Goal: Task Accomplishment & Management: Manage account settings

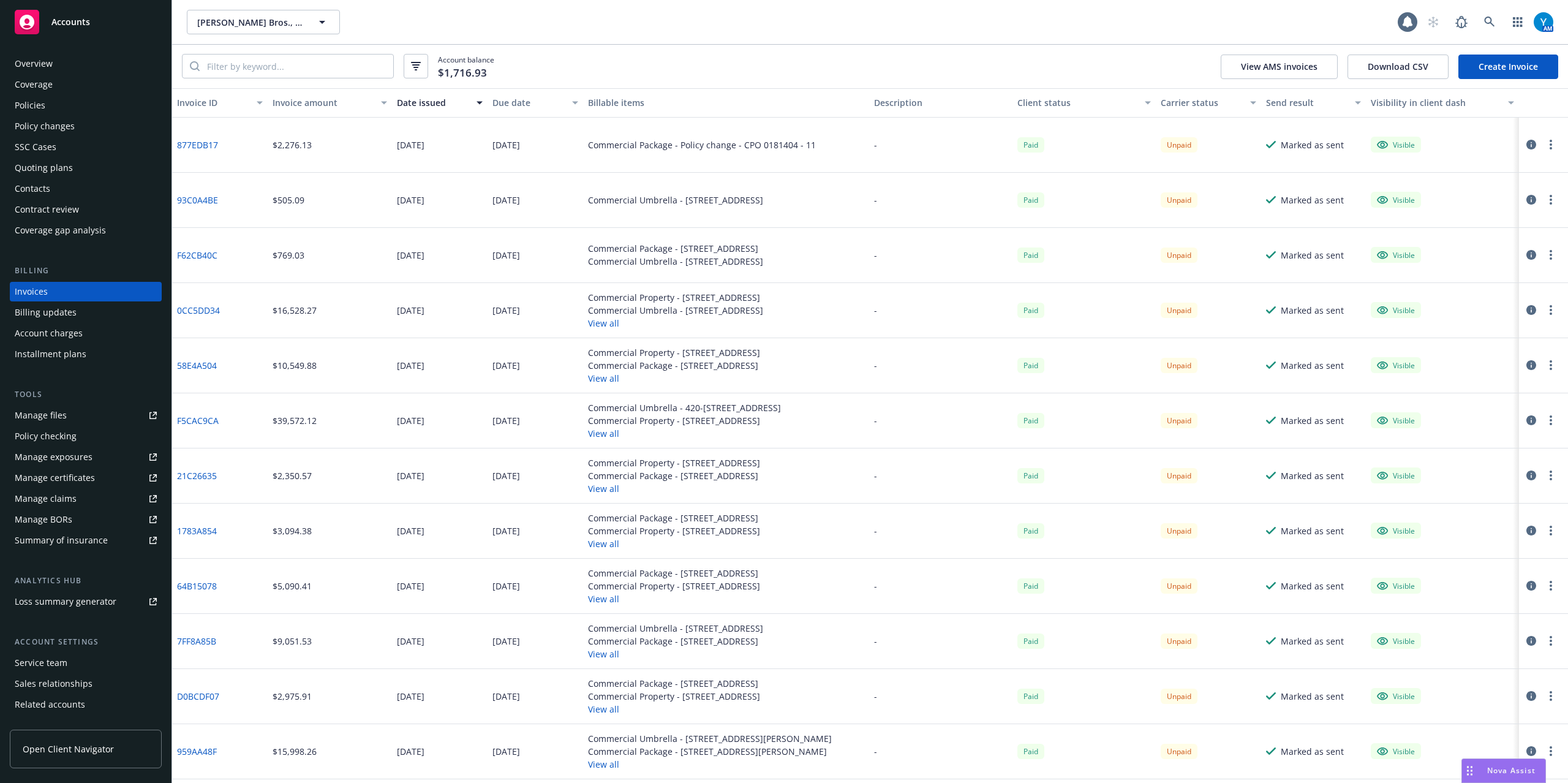
click at [1487, 28] on link at bounding box center [1490, 22] width 25 height 25
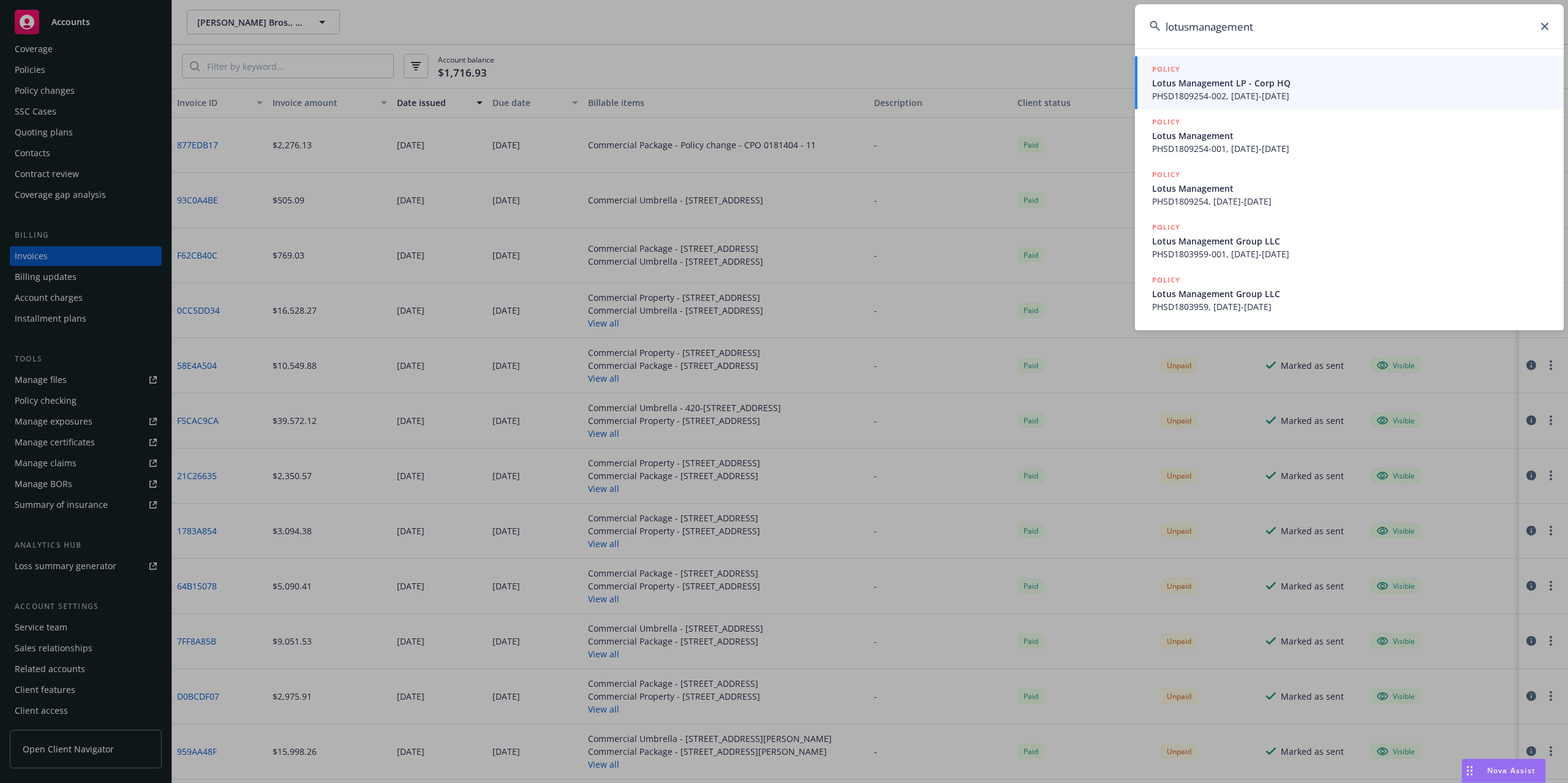
click at [1191, 28] on input "lotusmanagement" at bounding box center [1349, 27] width 429 height 44
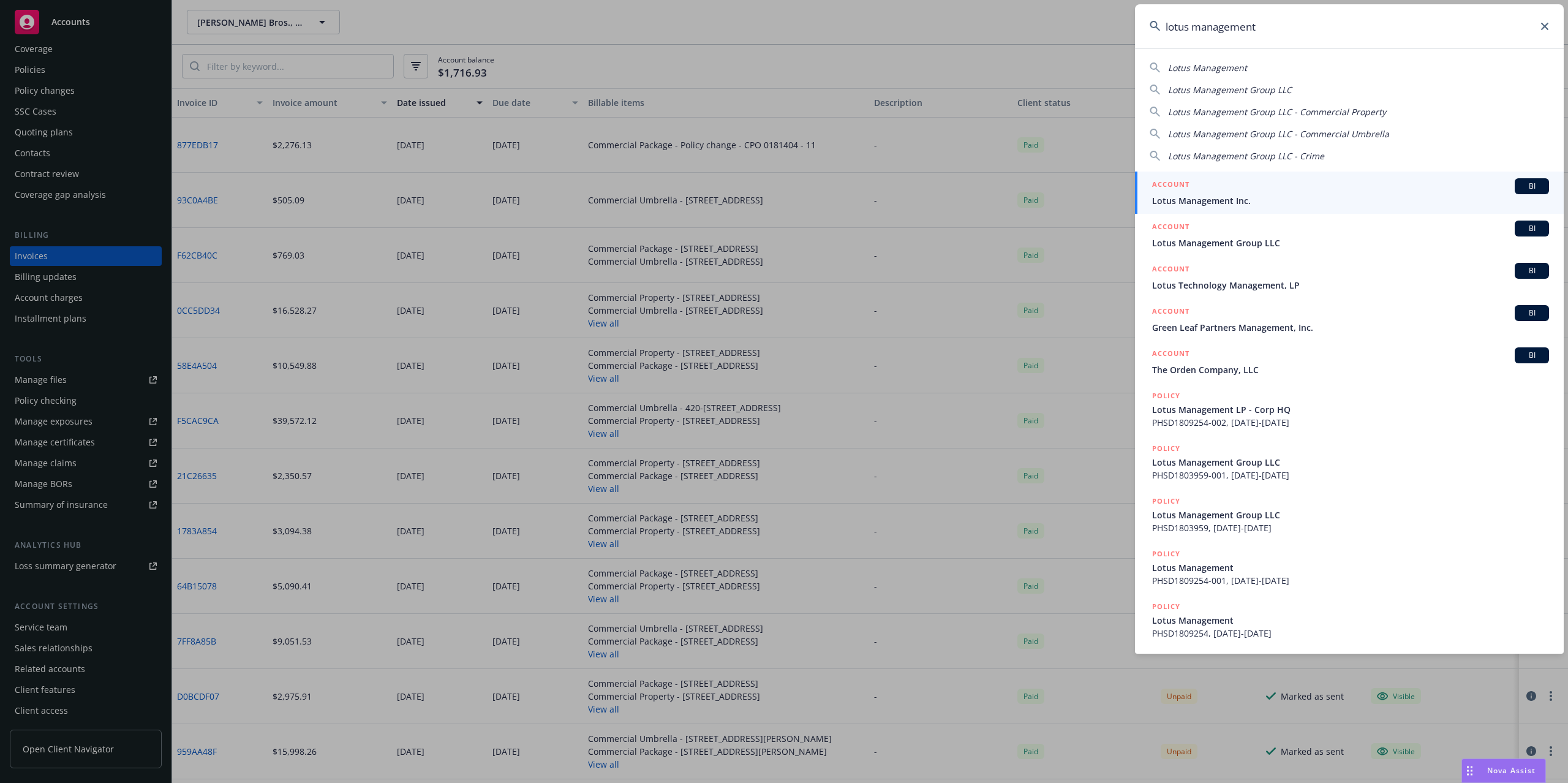
type input "lotus management"
click at [1277, 196] on span "Lotus Management Inc." at bounding box center [1351, 200] width 397 height 13
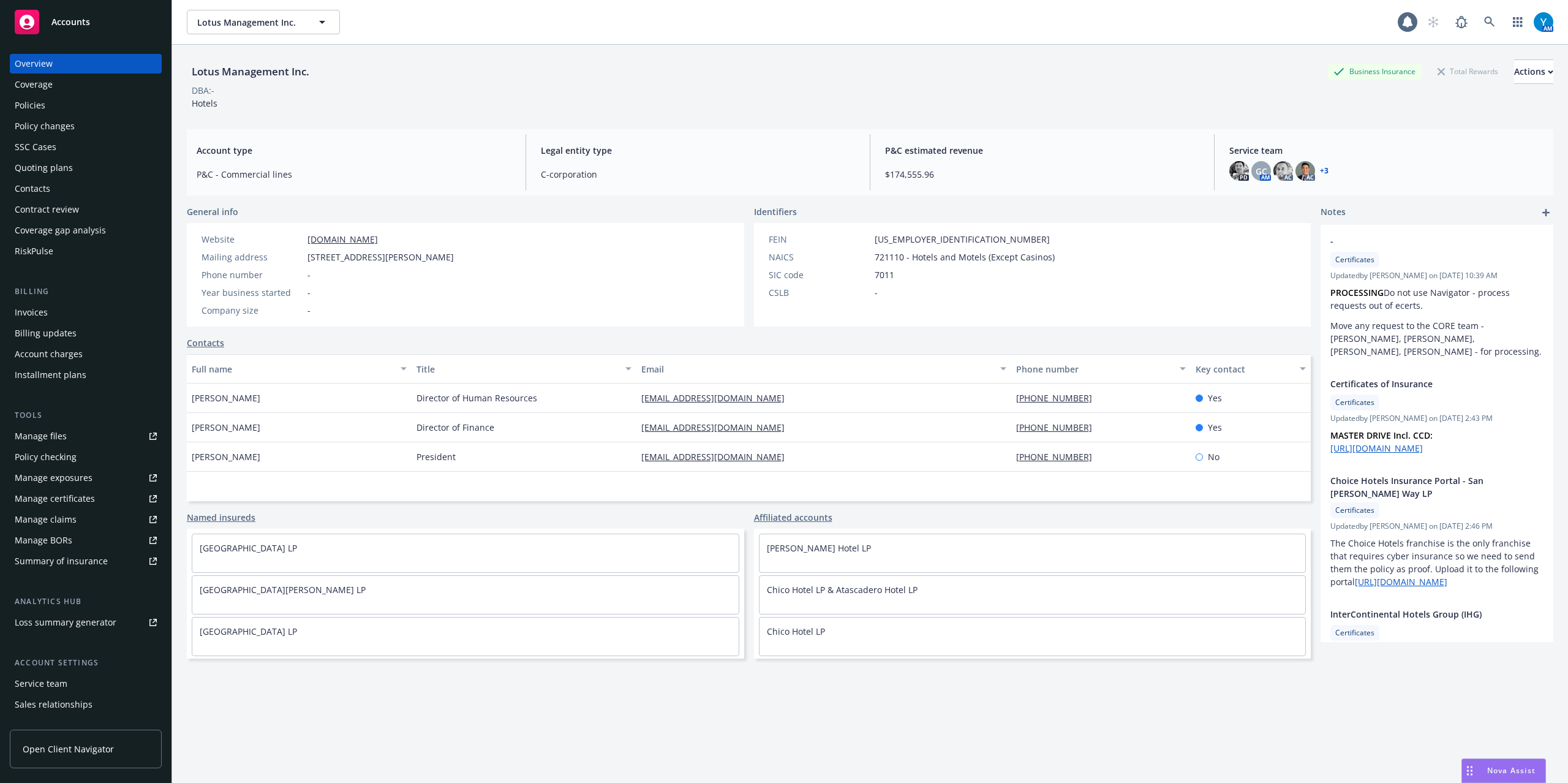
click at [50, 314] on div "Invoices" at bounding box center [85, 313] width 142 height 20
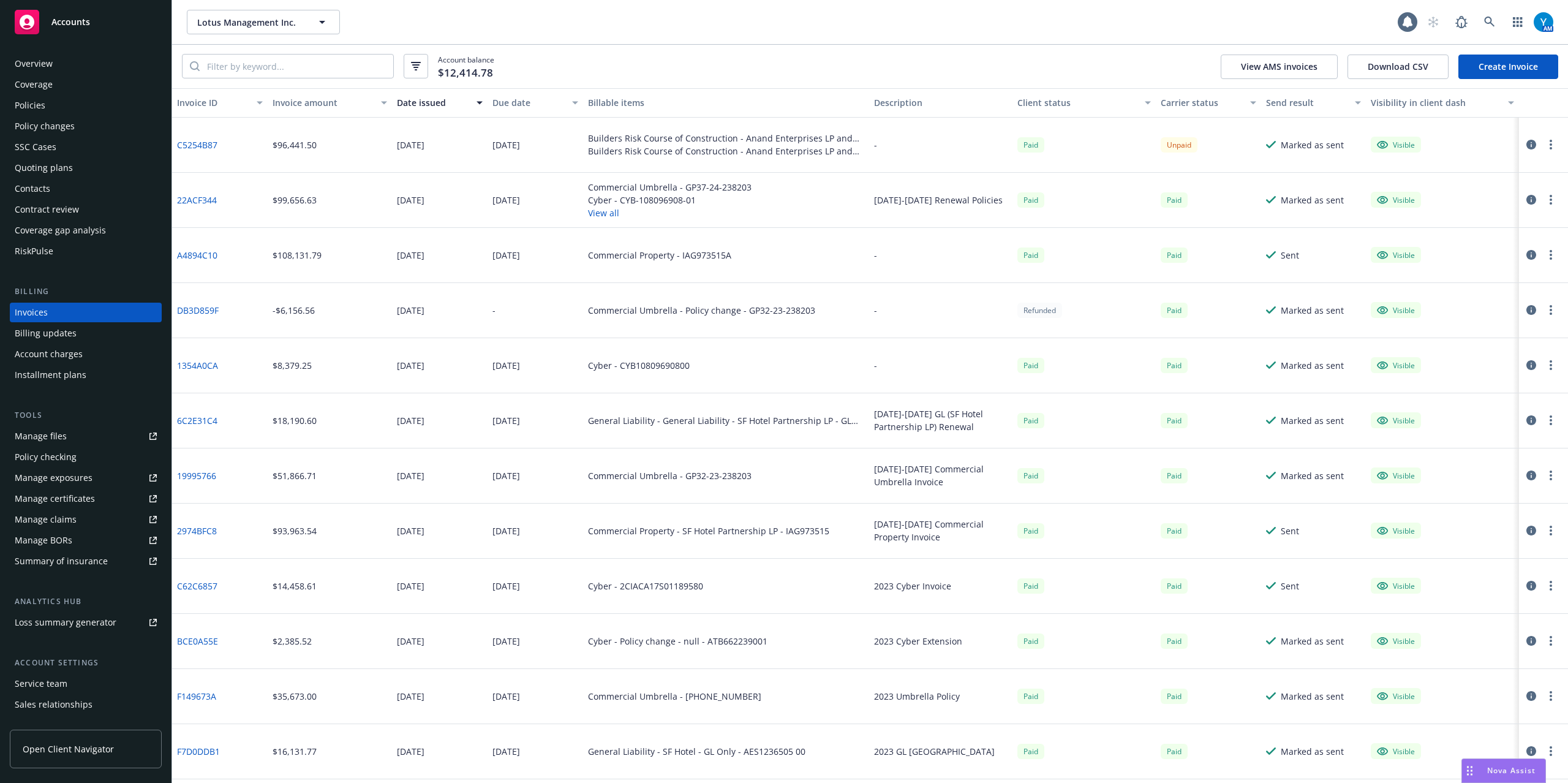
click at [1527, 147] on icon "button" at bounding box center [1531, 144] width 10 height 10
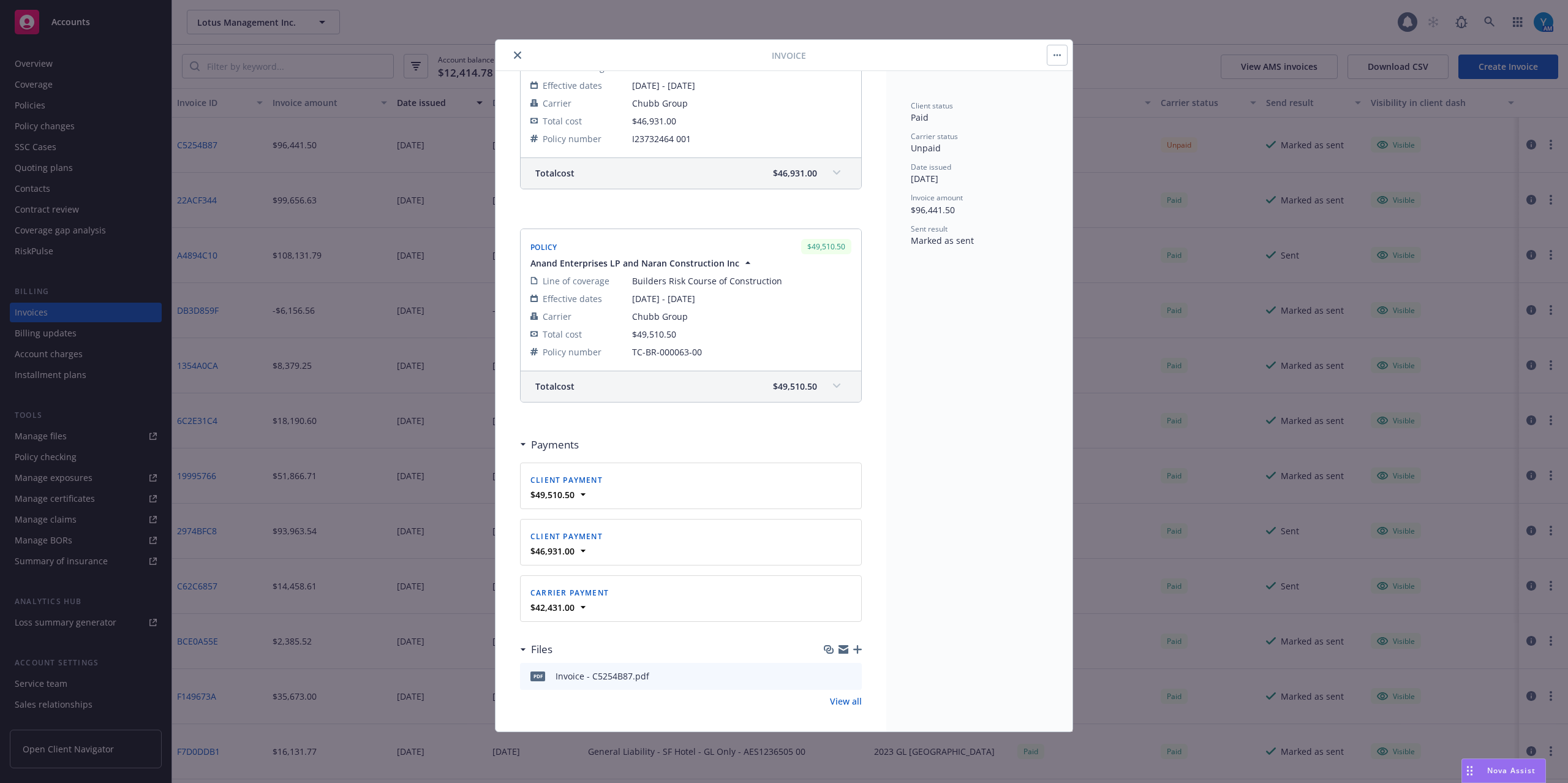
scroll to position [255, 0]
click at [589, 482] on div "Client payment" at bounding box center [567, 473] width 77 height 18
click at [584, 488] on icon at bounding box center [583, 489] width 12 height 12
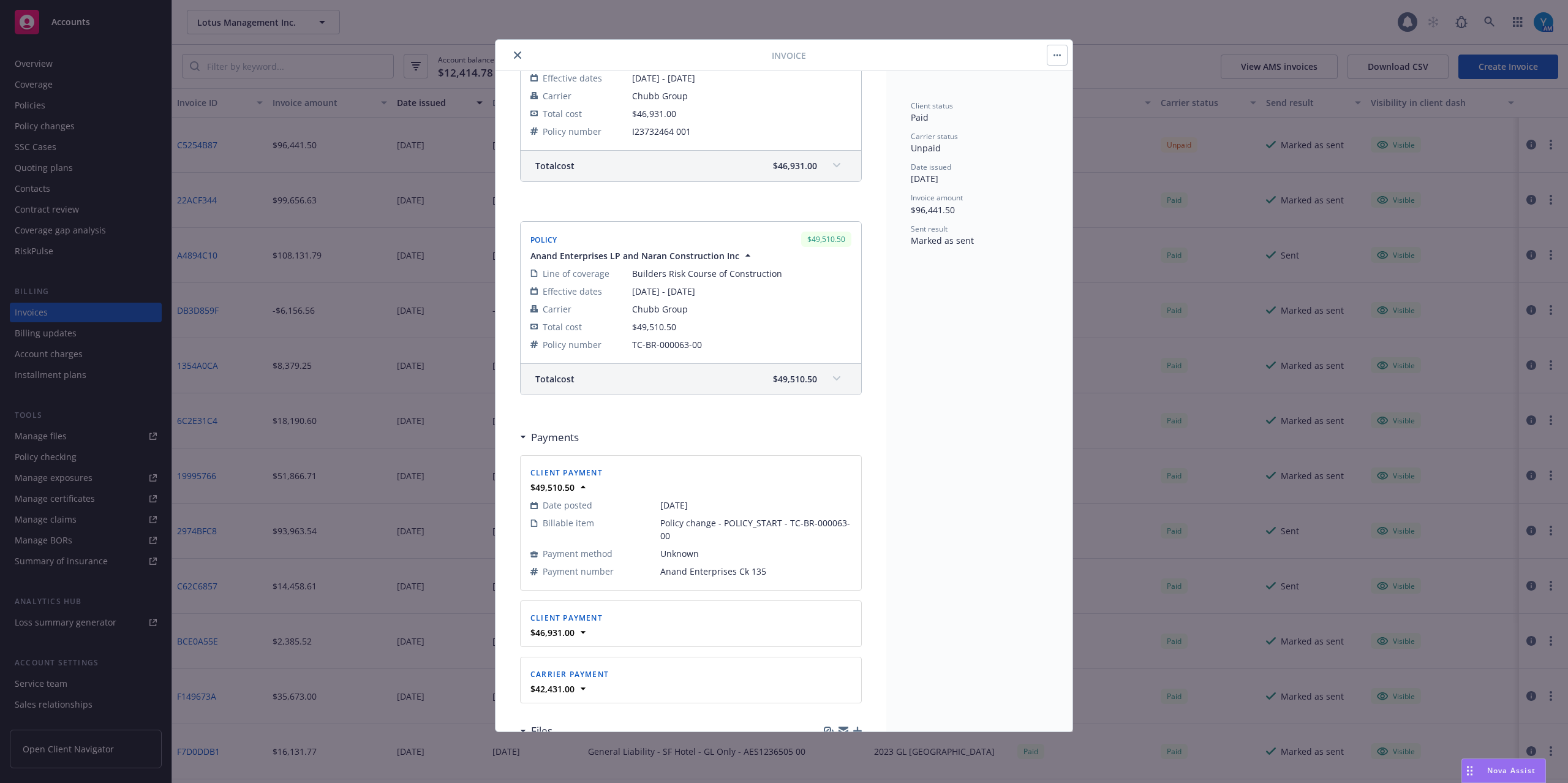
scroll to position [344, 0]
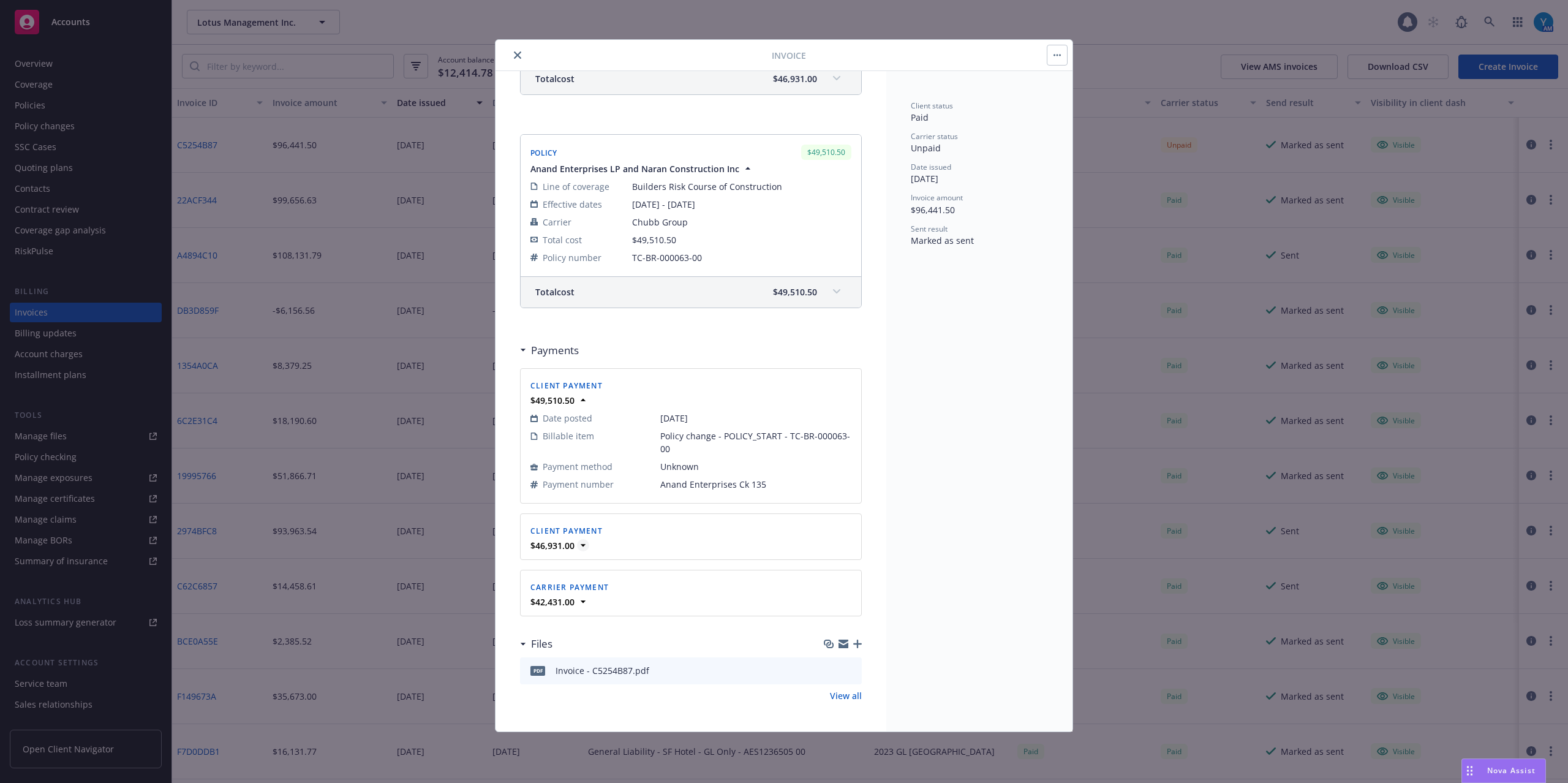
click at [584, 547] on icon at bounding box center [583, 545] width 12 height 12
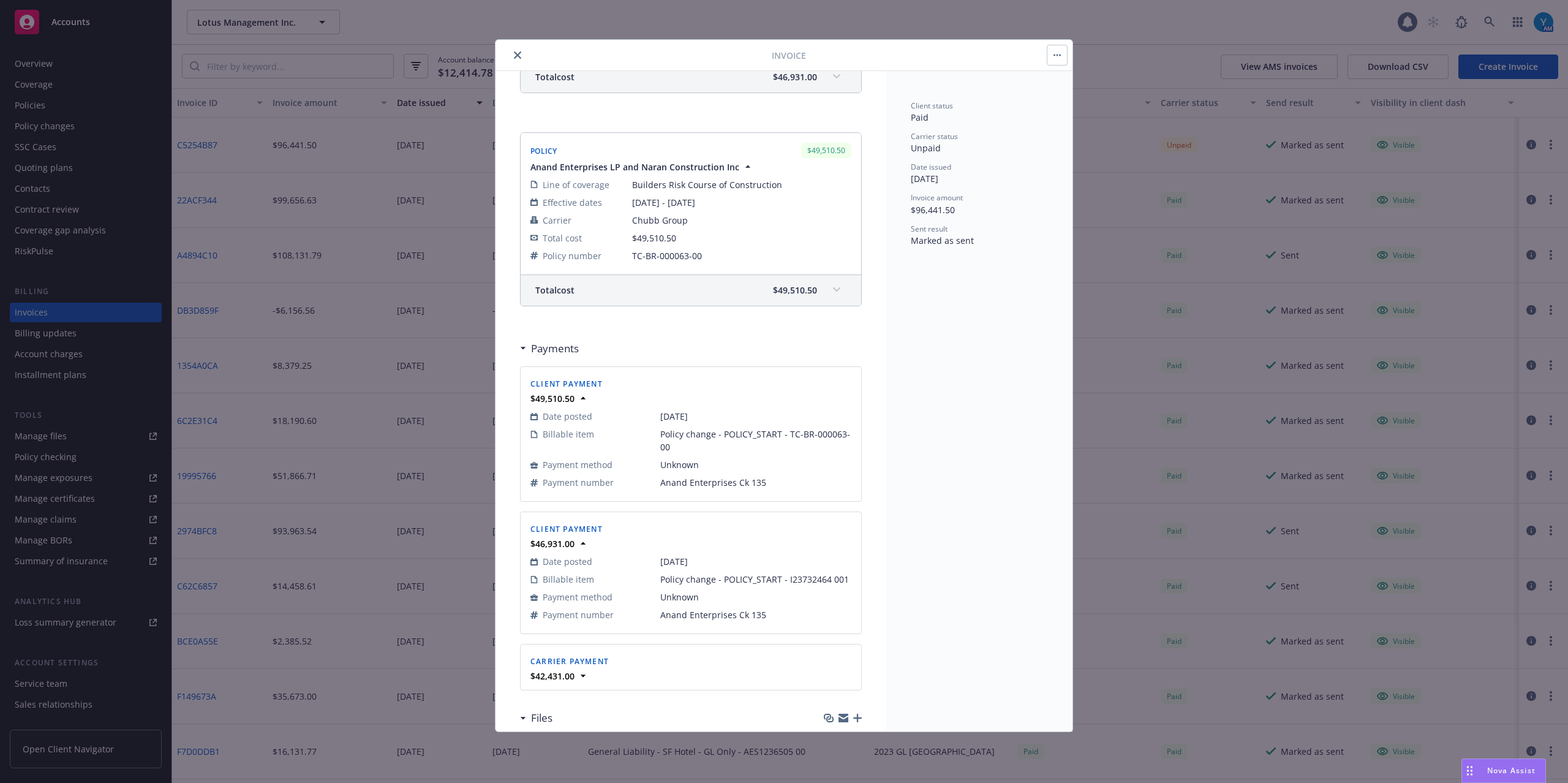
scroll to position [434, 0]
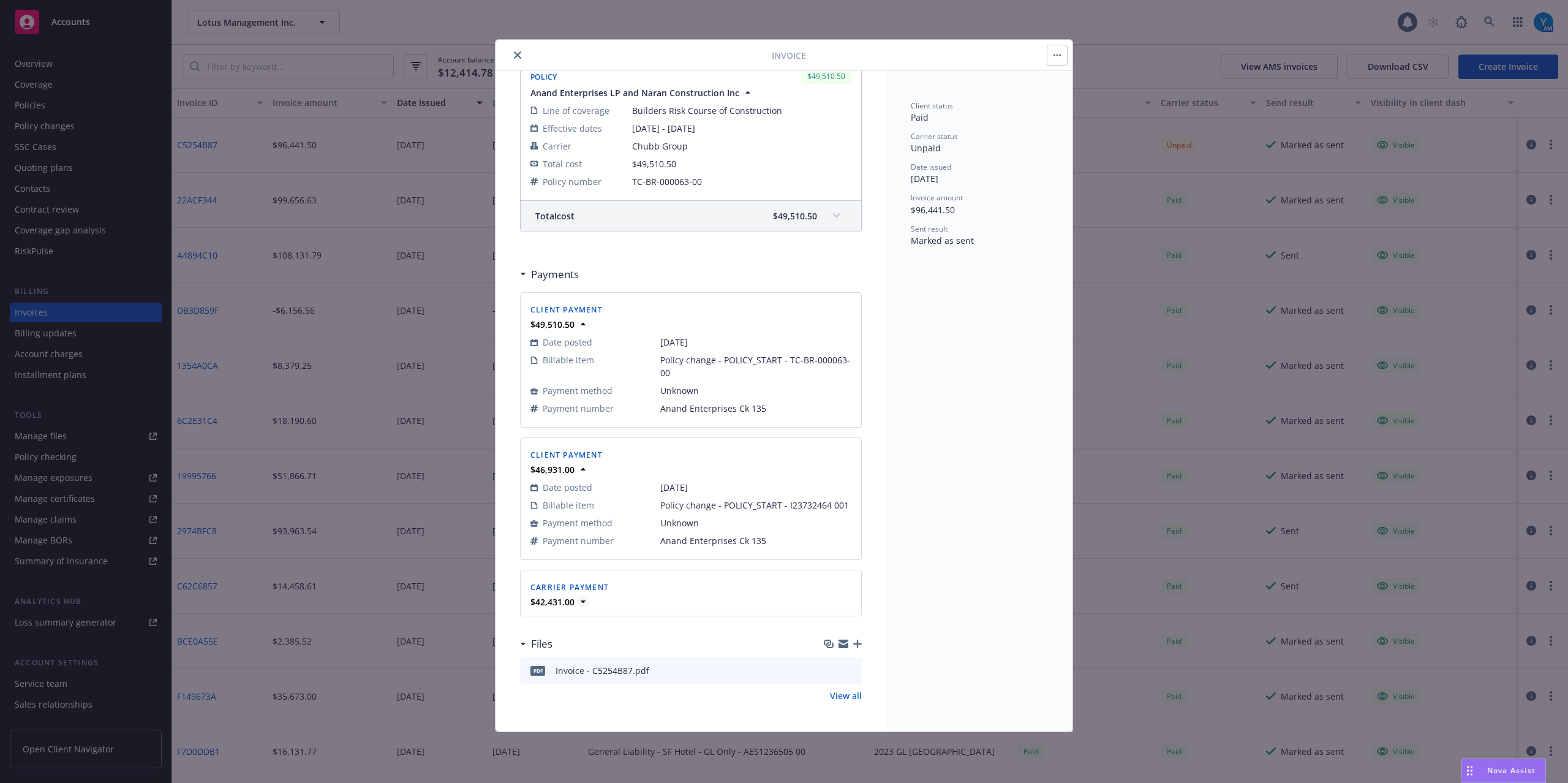
click at [586, 602] on icon at bounding box center [583, 602] width 12 height 12
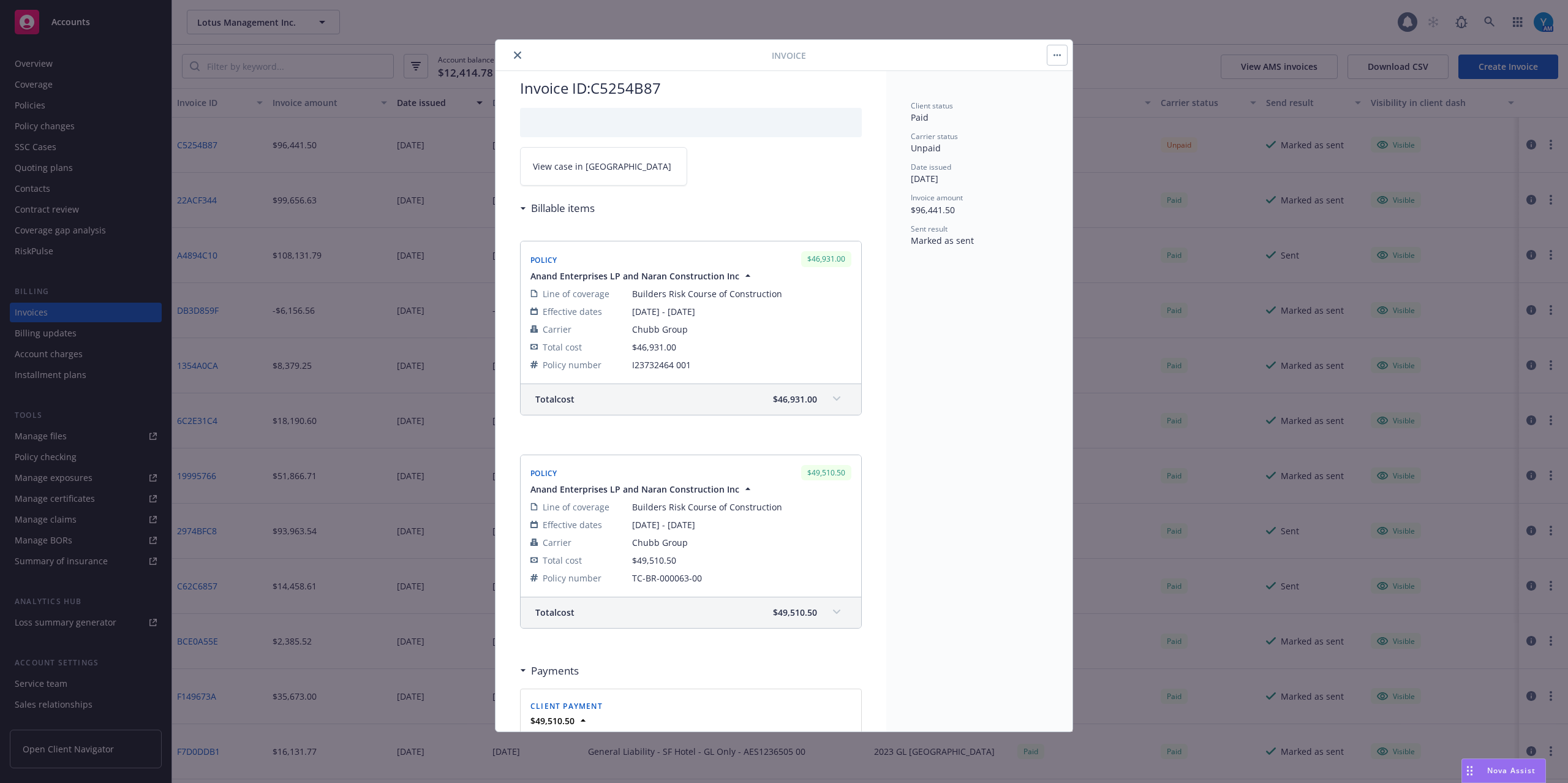
scroll to position [0, 0]
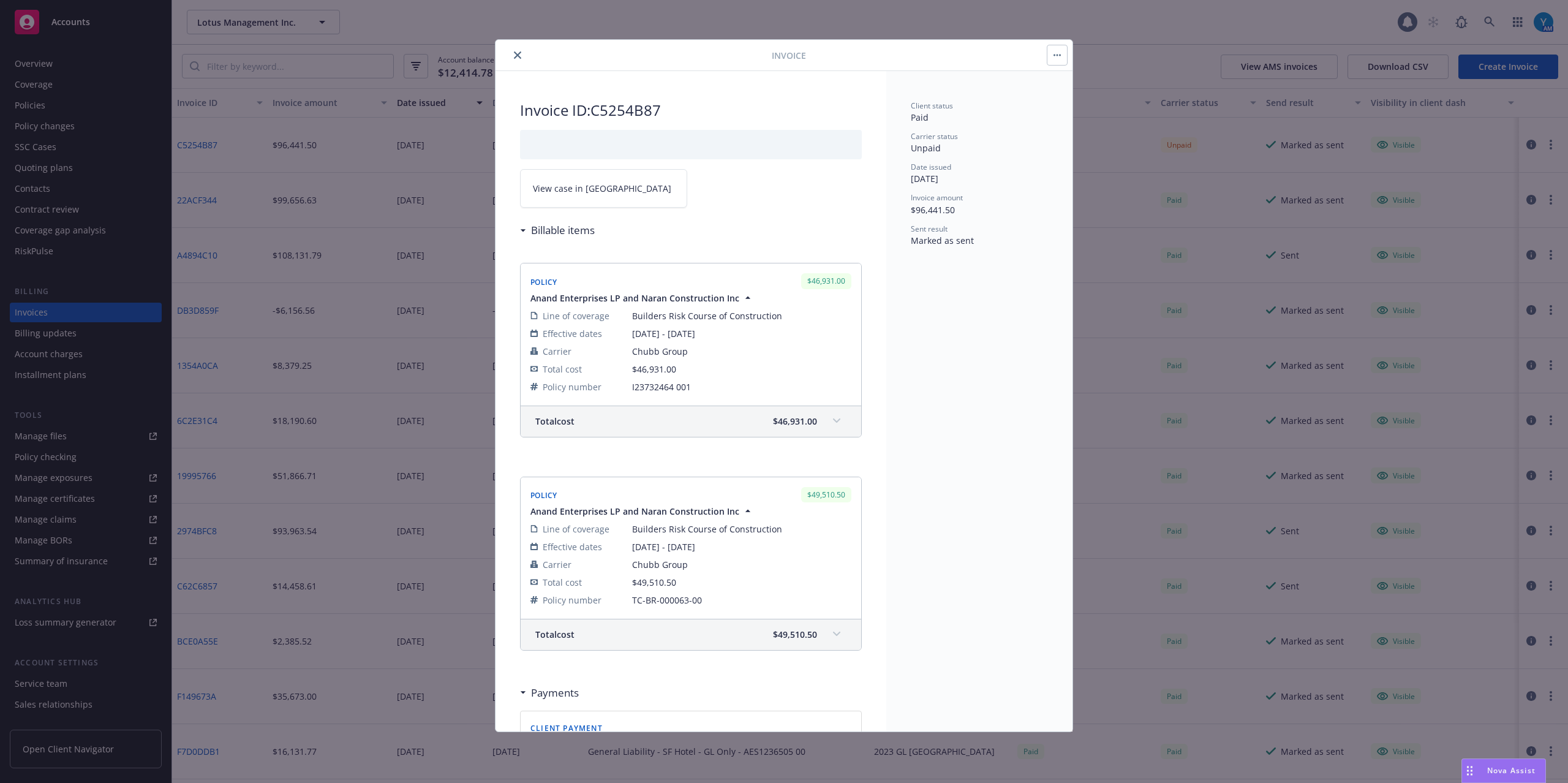
click at [518, 55] on icon "close" at bounding box center [518, 55] width 8 height 8
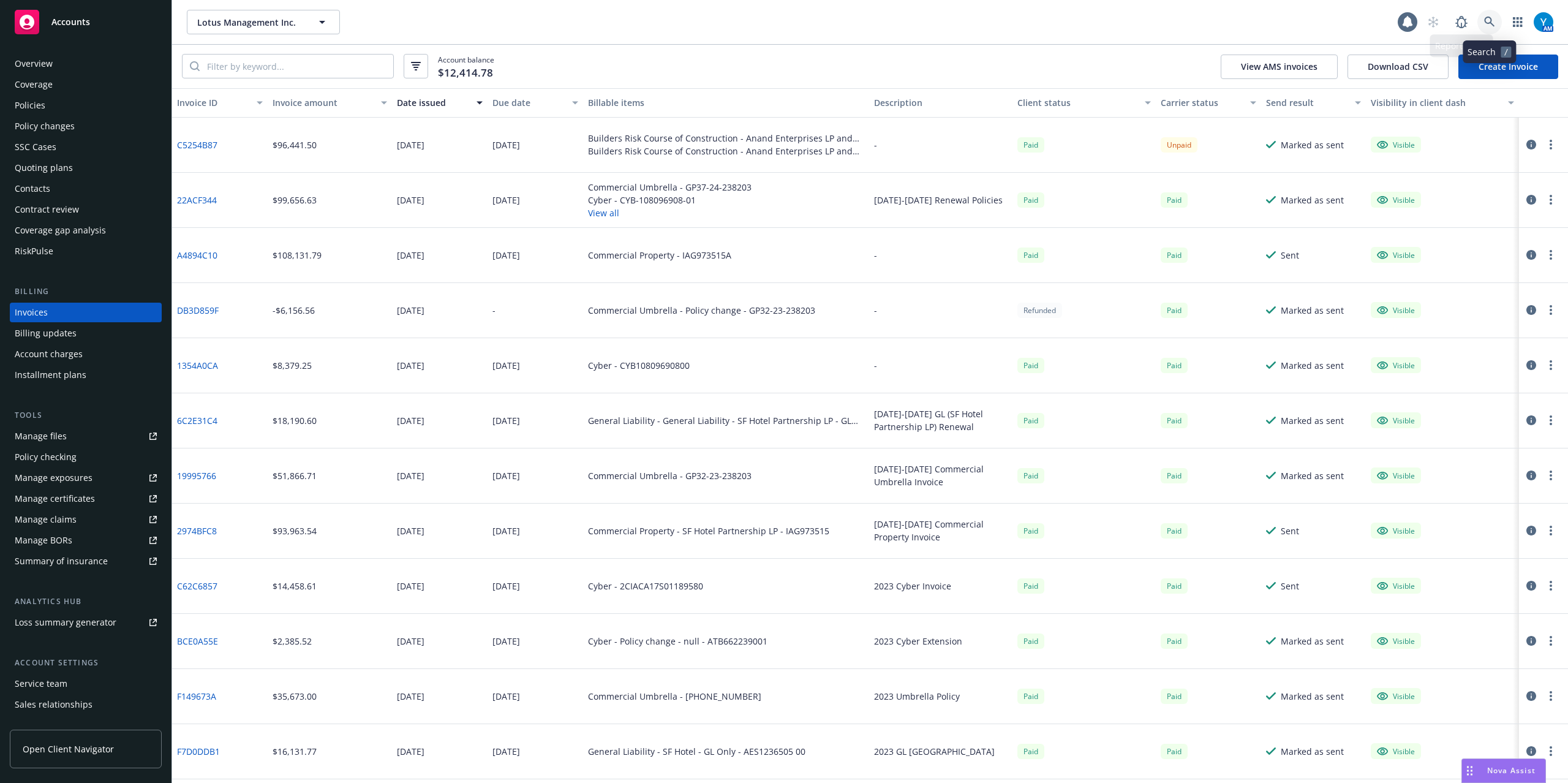
click at [1491, 26] on icon at bounding box center [1490, 22] width 11 height 11
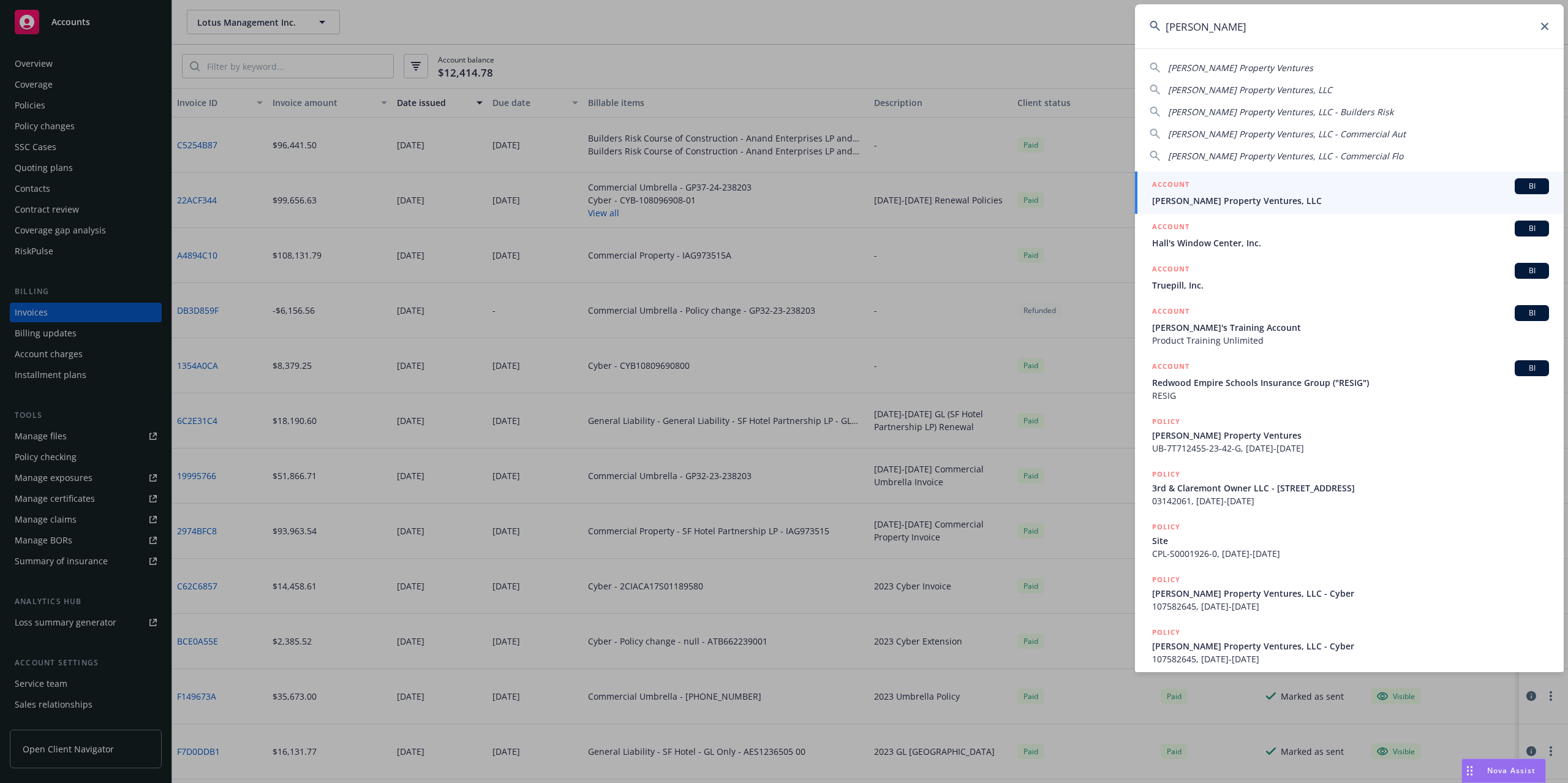
type input "[PERSON_NAME]"
click at [1206, 205] on span "[PERSON_NAME] Property Ventures, LLC" at bounding box center [1351, 200] width 397 height 13
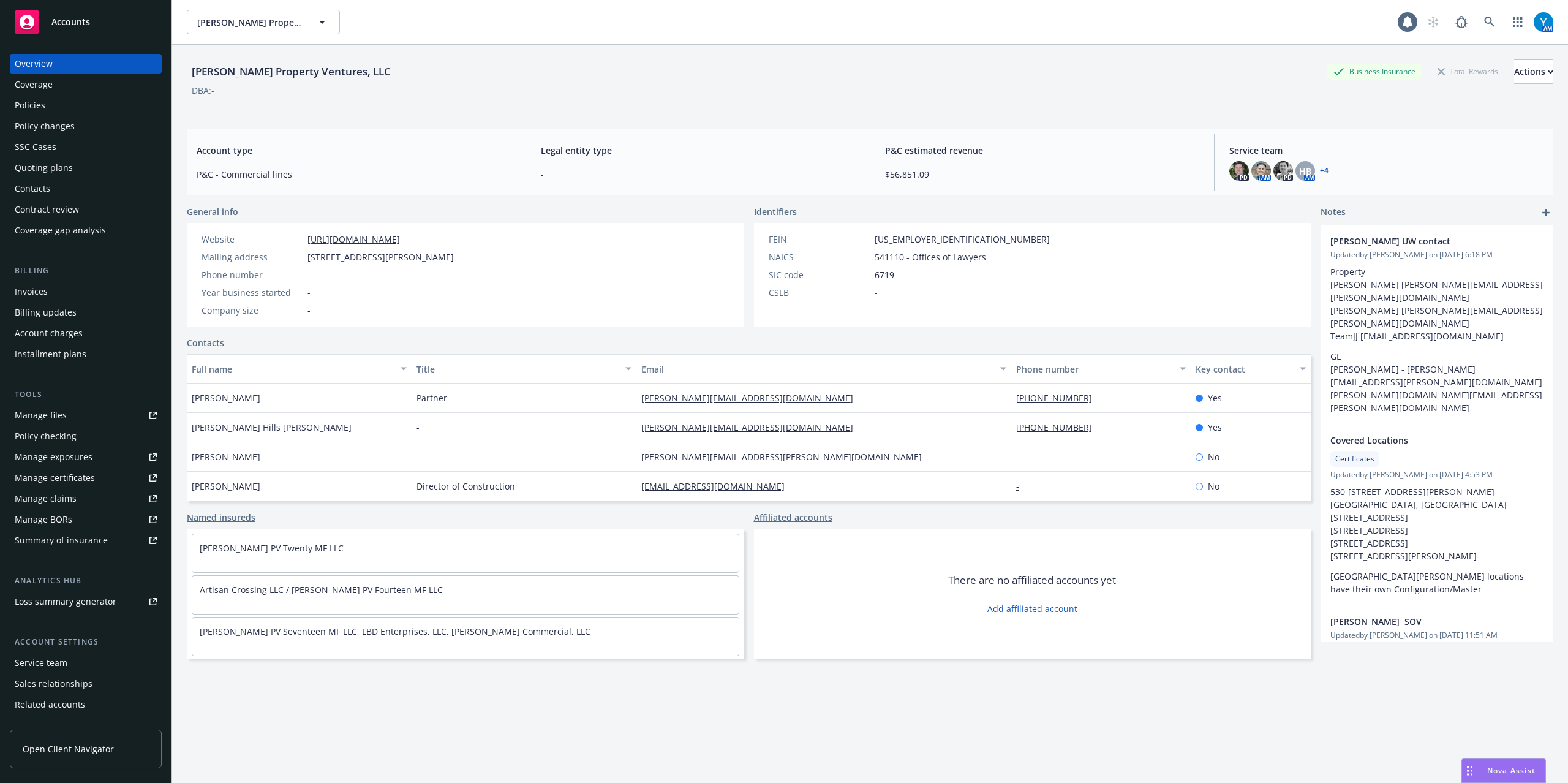
click at [87, 111] on div "Policies" at bounding box center [85, 106] width 142 height 20
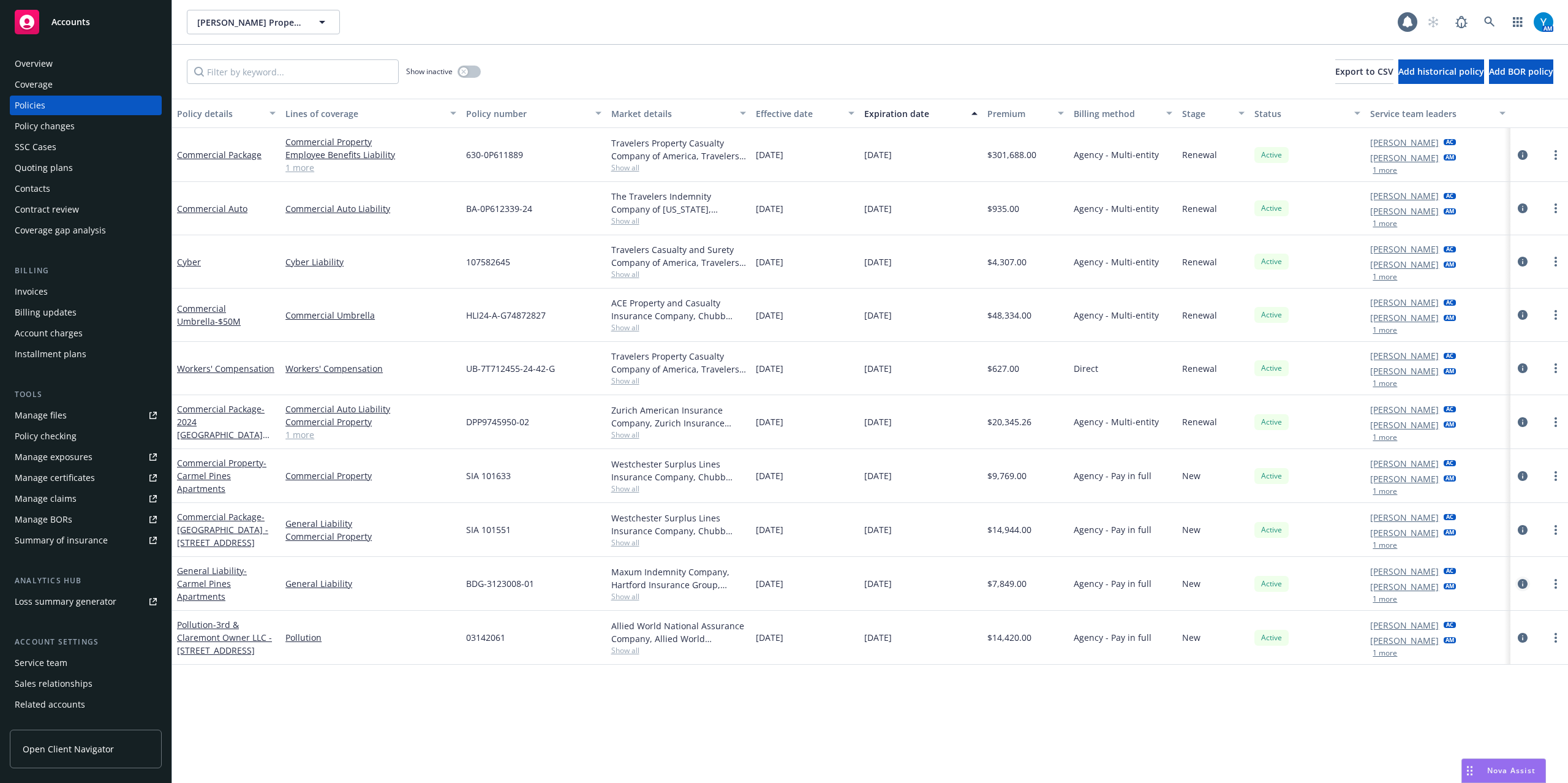
click at [1520, 588] on icon "circleInformation" at bounding box center [1523, 584] width 10 height 10
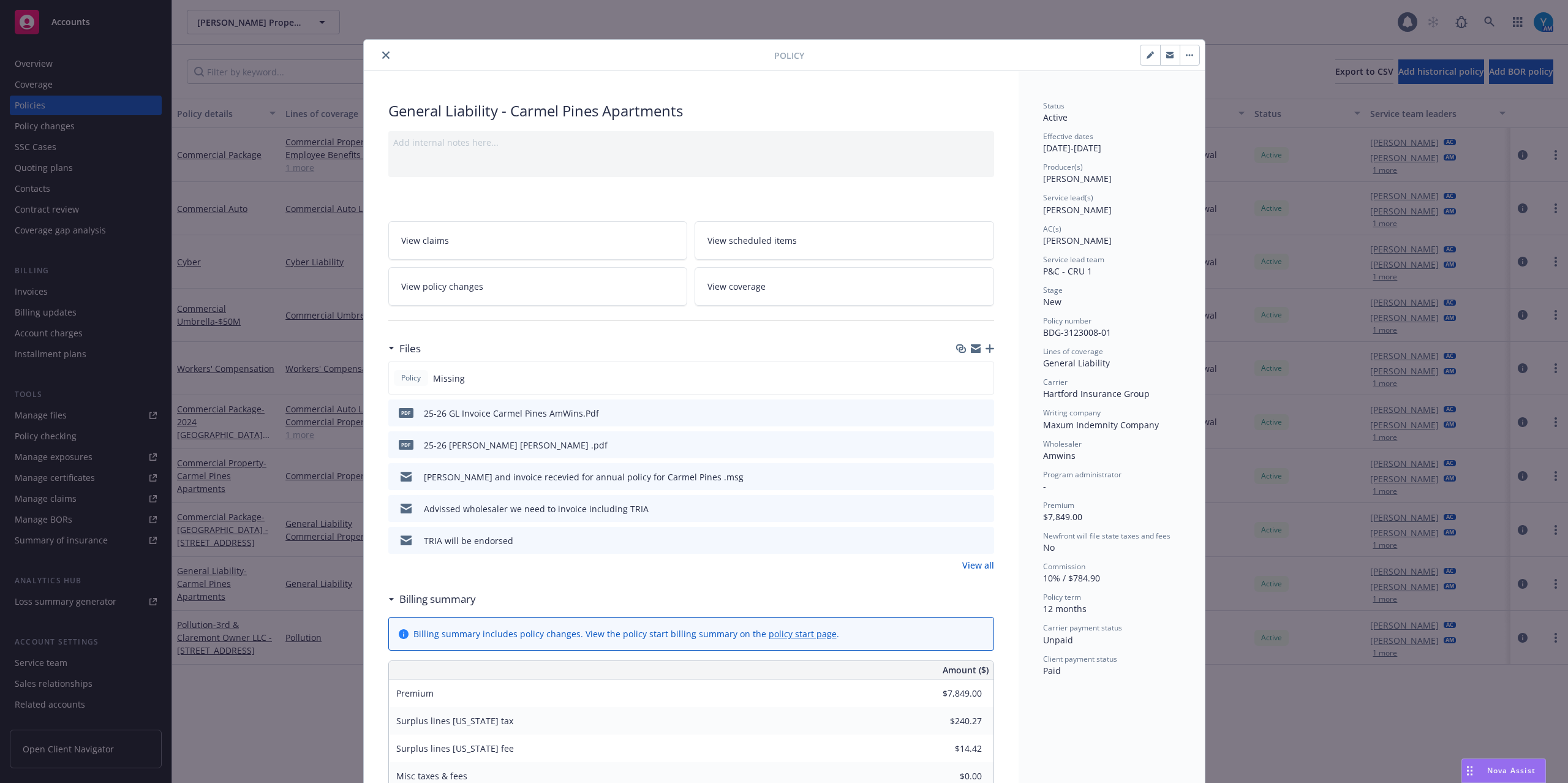
click at [986, 349] on icon "button" at bounding box center [990, 348] width 8 height 8
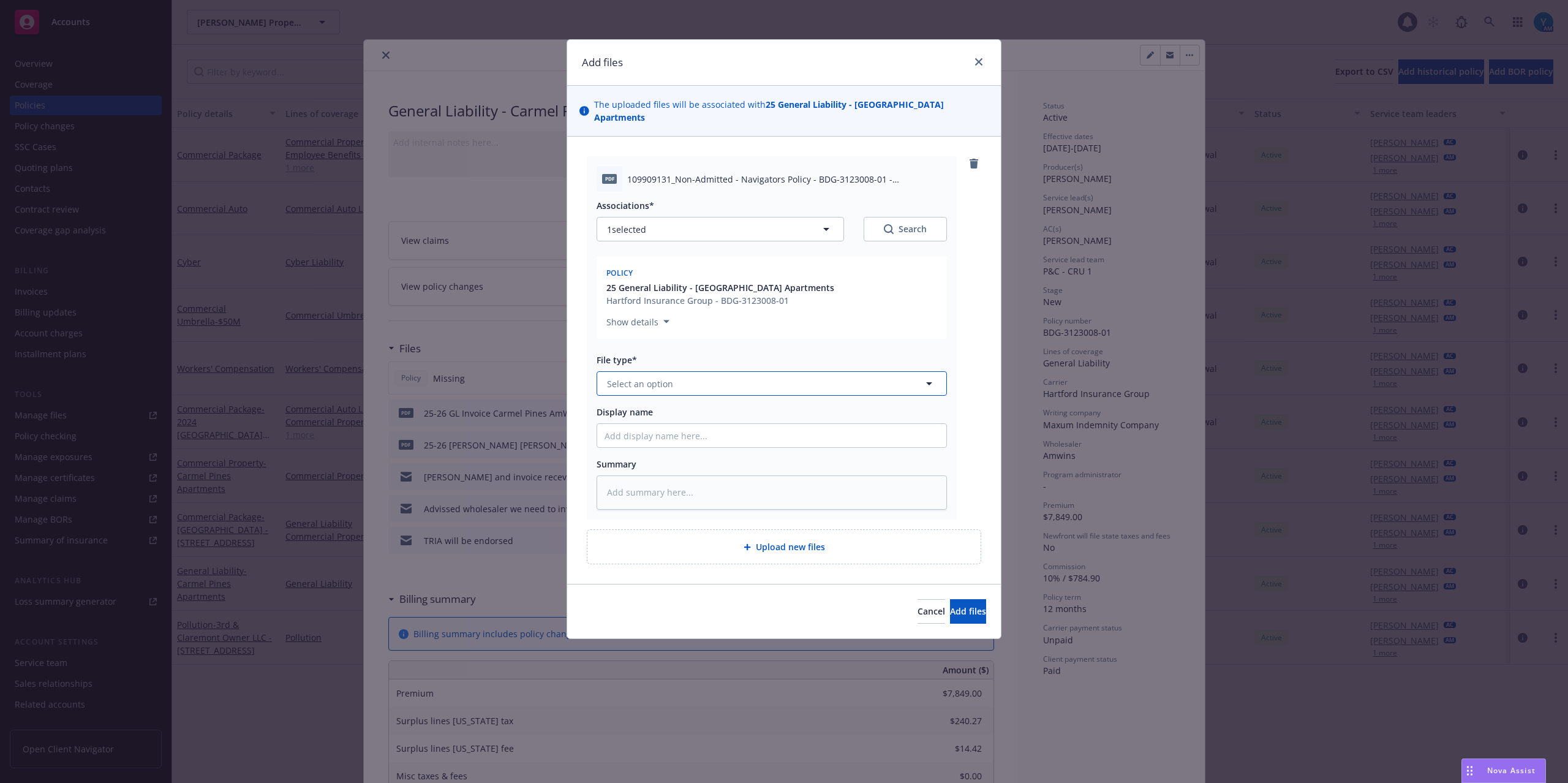
click at [662, 377] on span "Select an option" at bounding box center [640, 383] width 66 height 13
drag, startPoint x: 675, startPoint y: 370, endPoint x: 562, endPoint y: 370, distance: 113.0
click at [562, 370] on div "Add files The uploaded files will be associated with 25 General Liability - [GE…" at bounding box center [784, 391] width 1568 height 783
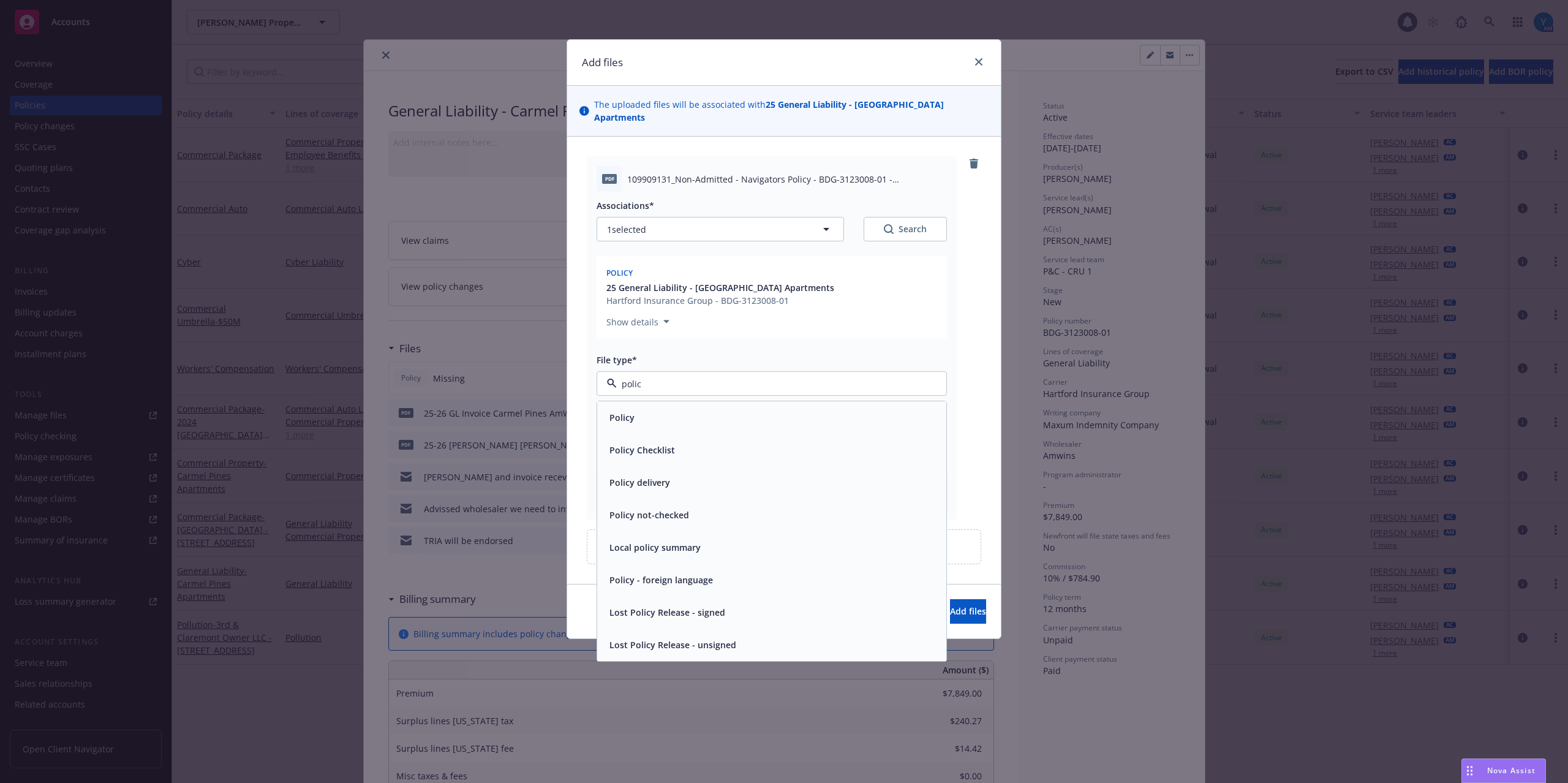
type input "policy"
click at [635, 409] on div "Policy" at bounding box center [621, 417] width 32 height 18
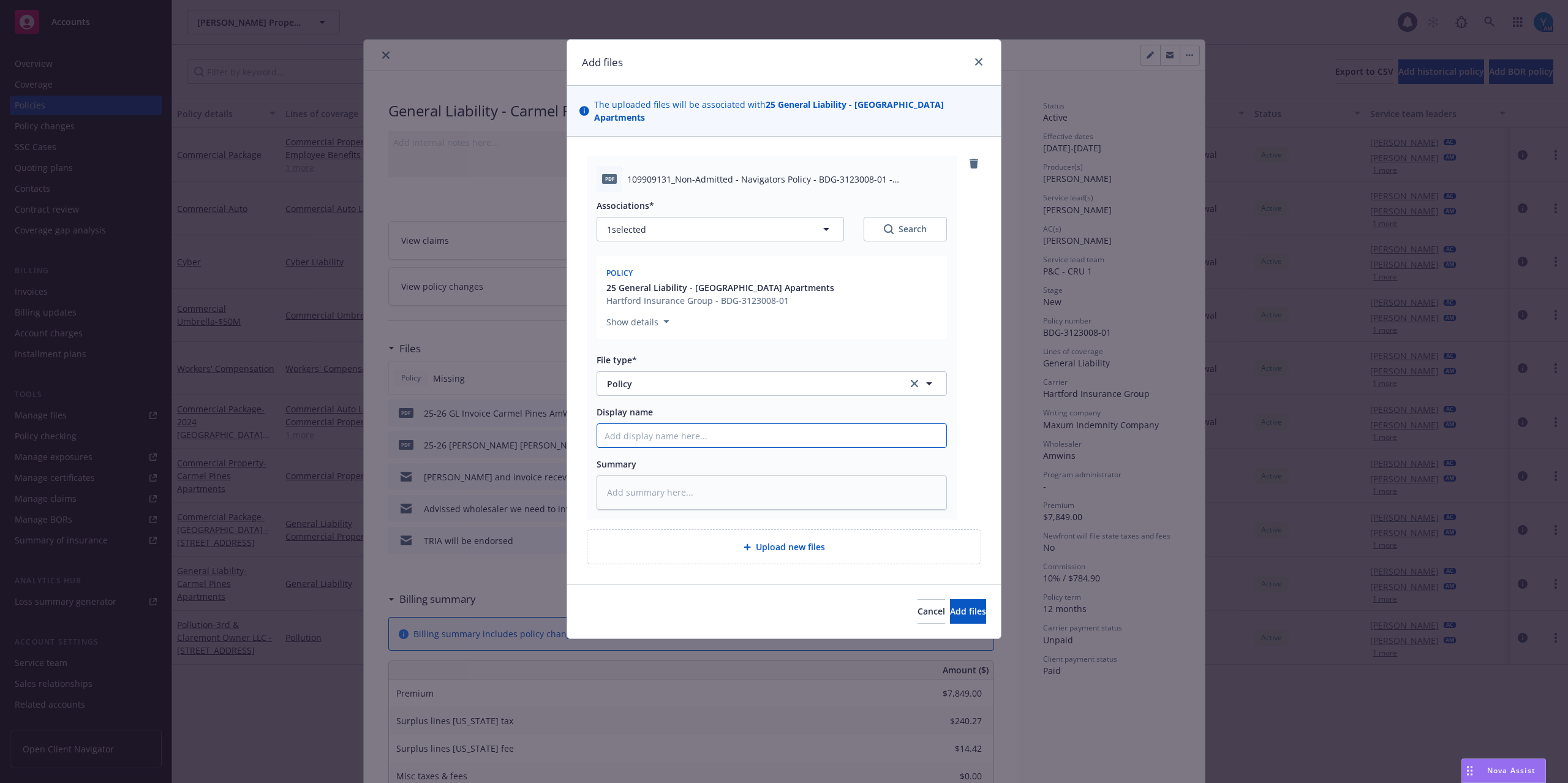
click at [657, 424] on input "Display name" at bounding box center [771, 436] width 349 height 23
type textarea "x"
type input "2"
type textarea "x"
type input "25"
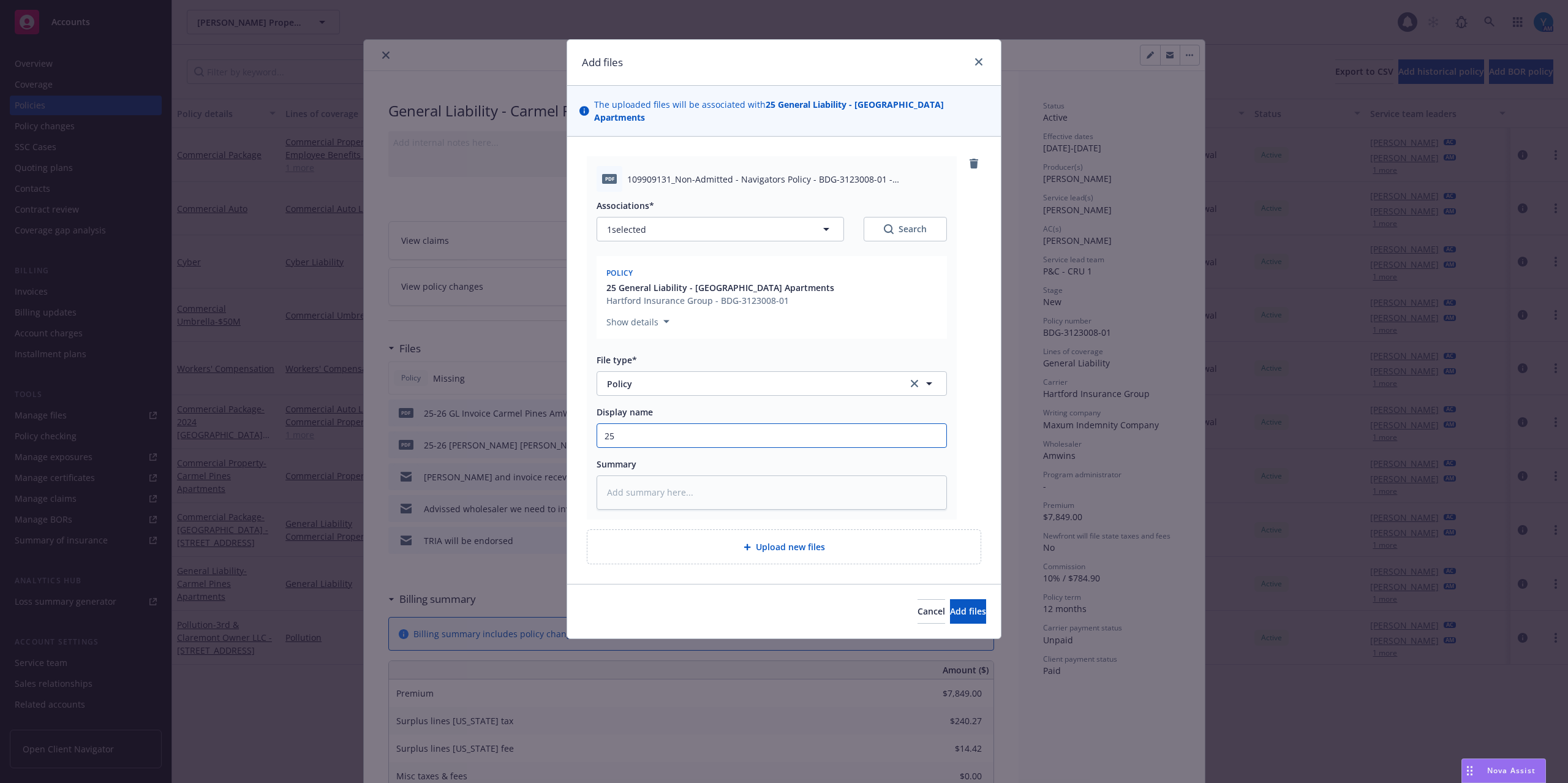
type textarea "x"
type input "25-"
type textarea "x"
type input "25-2"
type textarea "x"
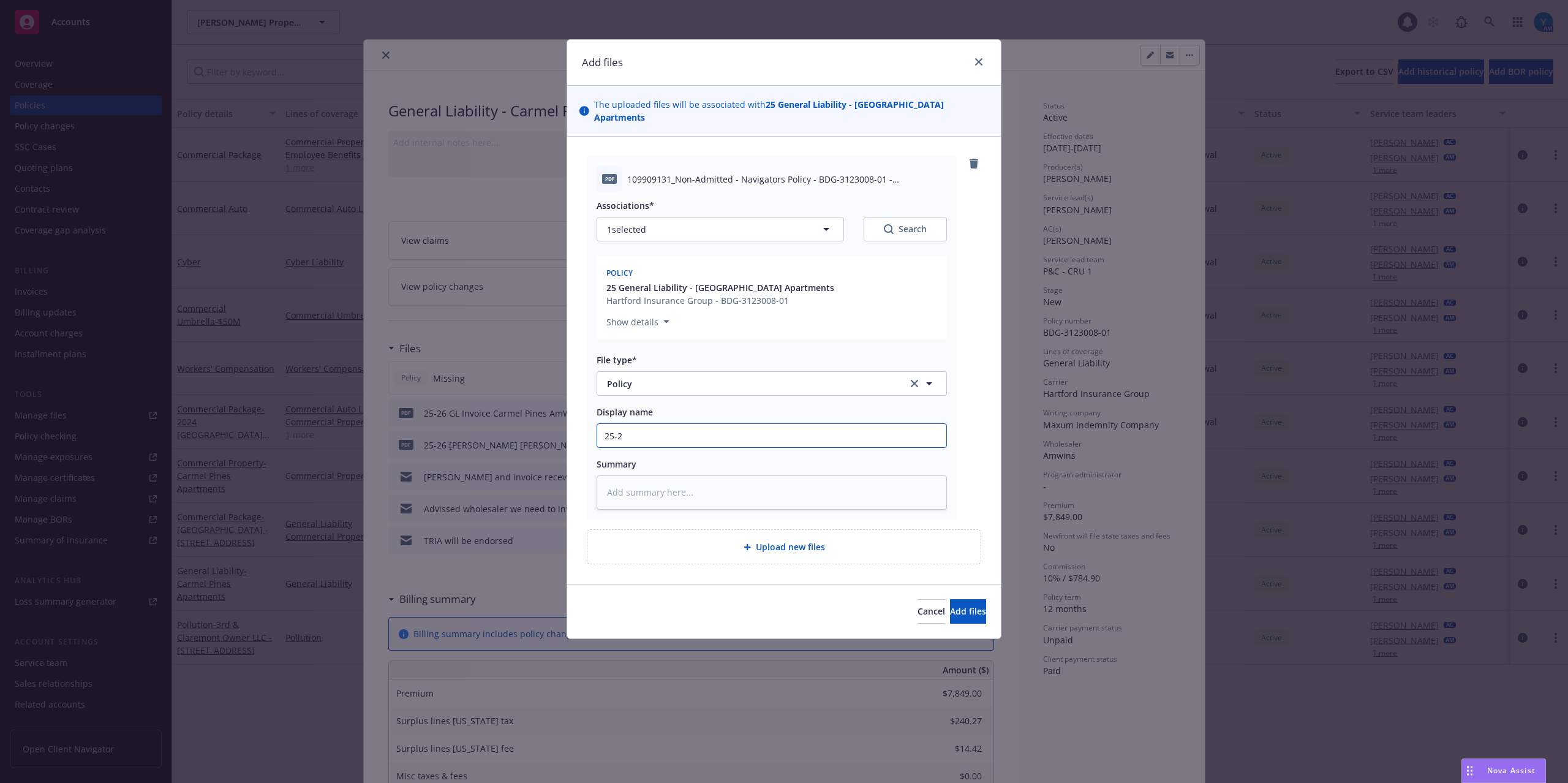
type input "25-26"
type textarea "x"
type input "25-26"
type textarea "x"
type input "25-26 G"
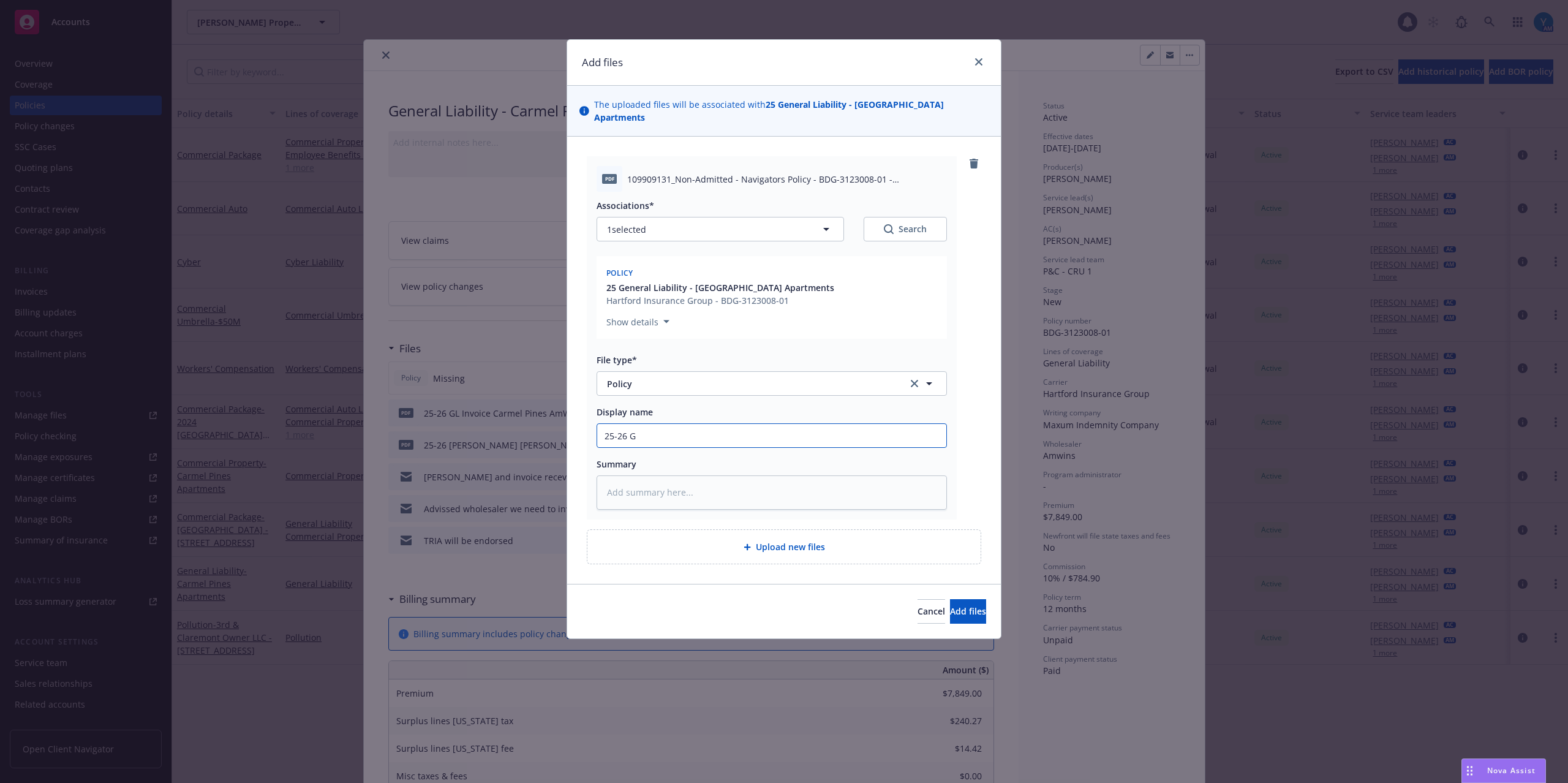
type textarea "x"
type input "25-26 GL"
type textarea "x"
type input "25-26 GL"
type textarea "x"
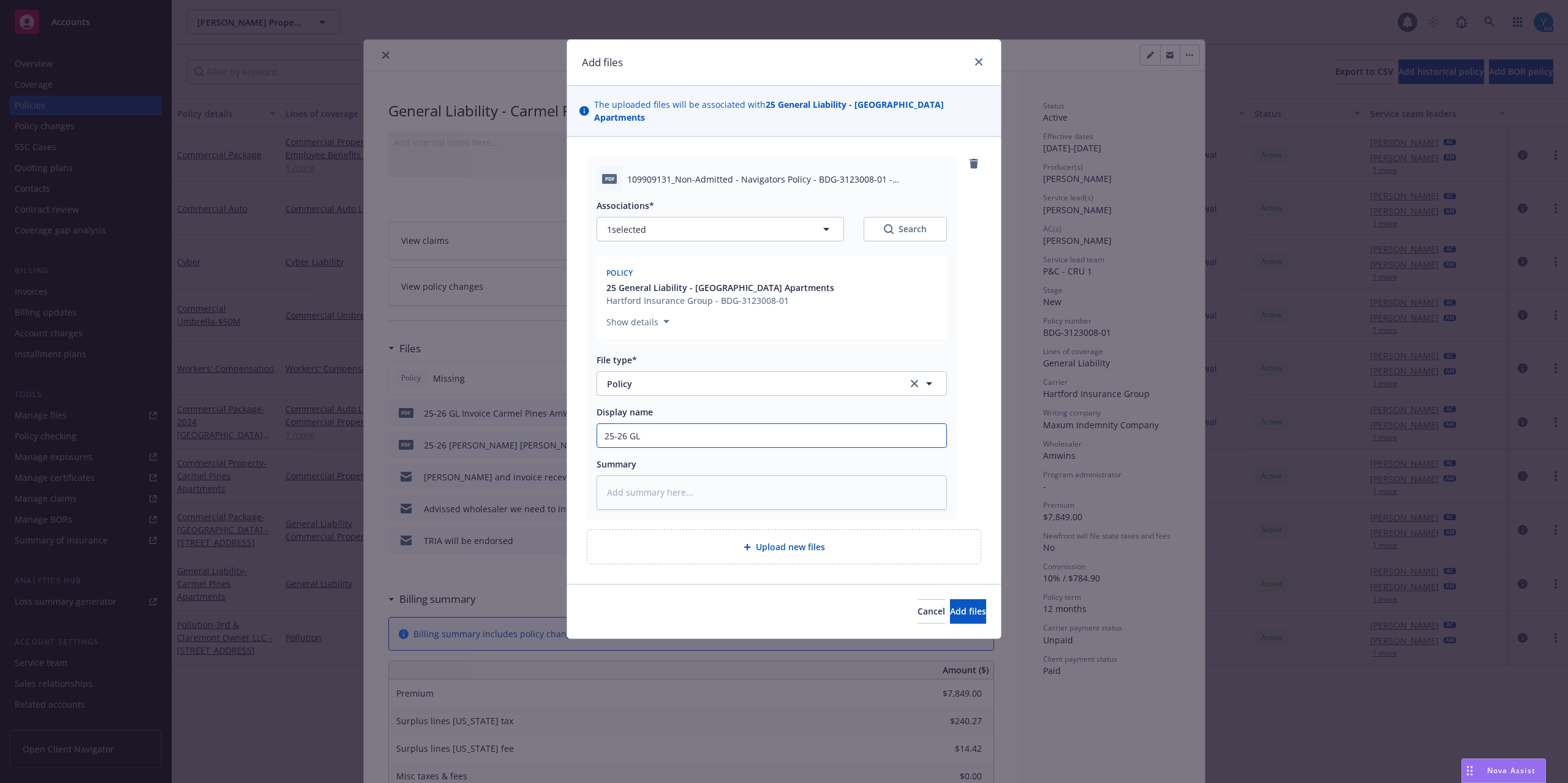
type input "25-26 GL P"
type textarea "x"
type input "25-26 GL Po"
type textarea "x"
type input "25-26 GL Pol"
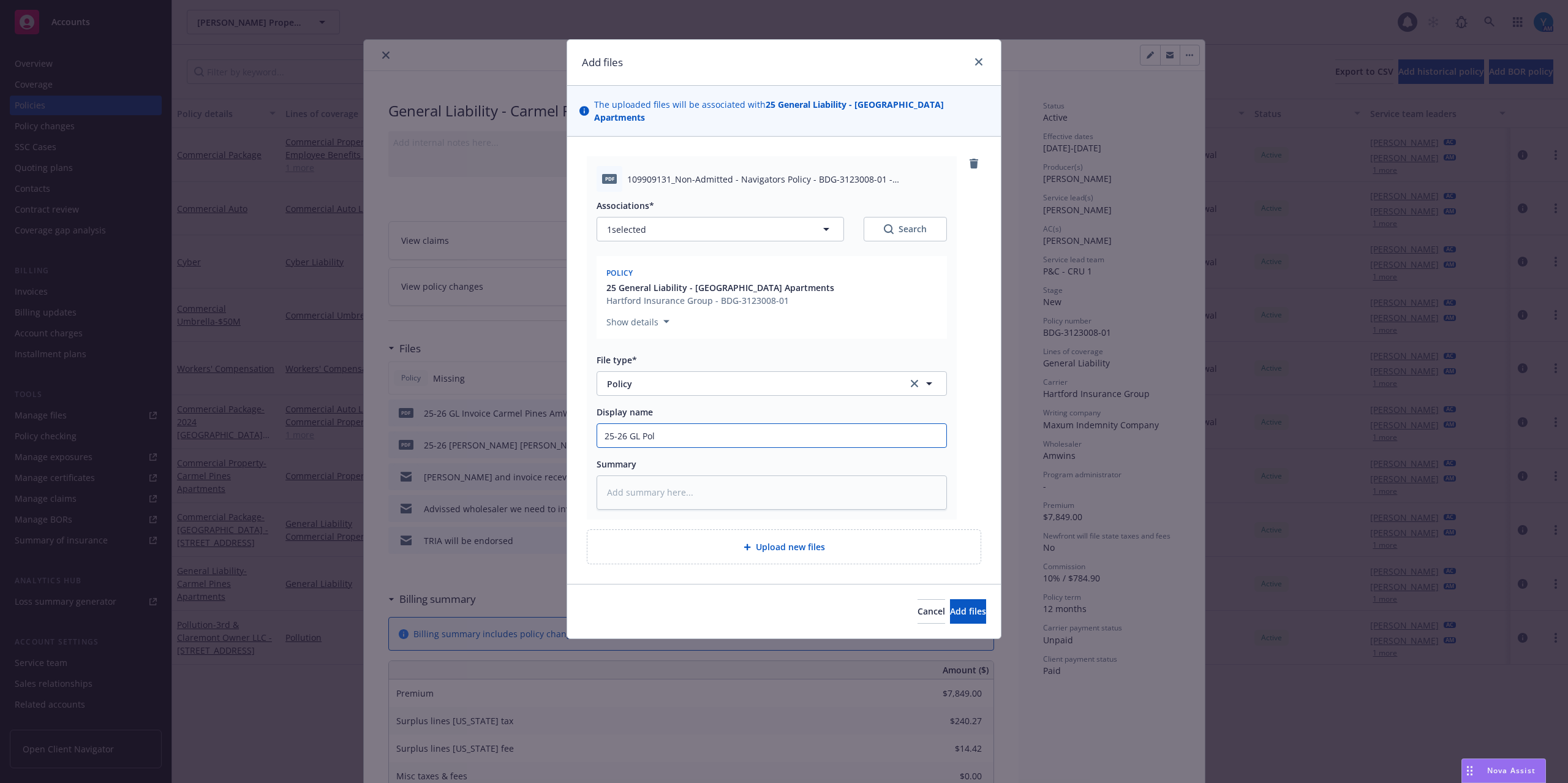
type textarea "x"
type input "25-26 [PERSON_NAME]"
type textarea "x"
type input "25-26 [PERSON_NAME]"
type textarea "x"
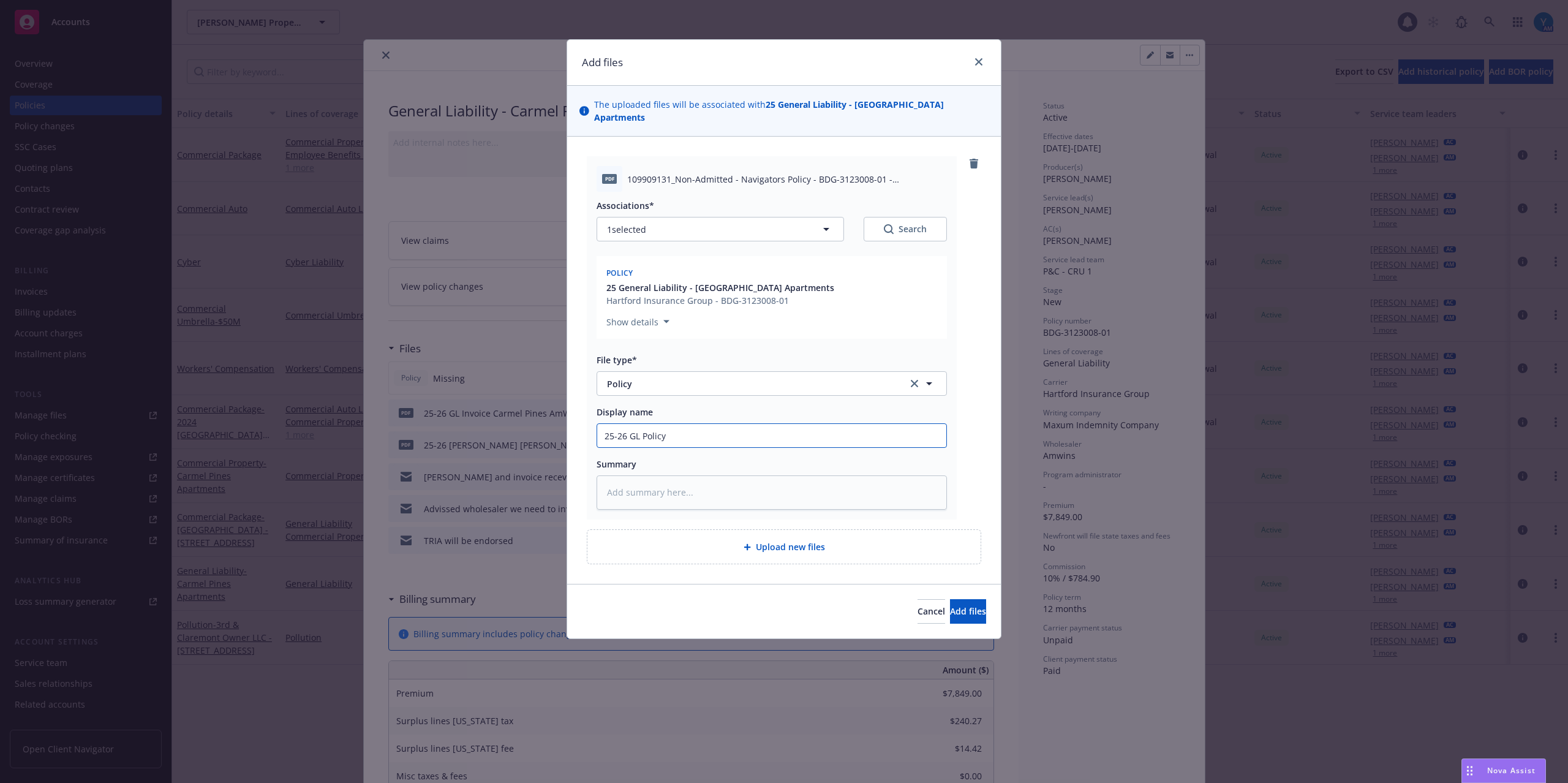
type input "25-26 GL Policy"
click at [955, 605] on span "Add files" at bounding box center [968, 610] width 36 height 12
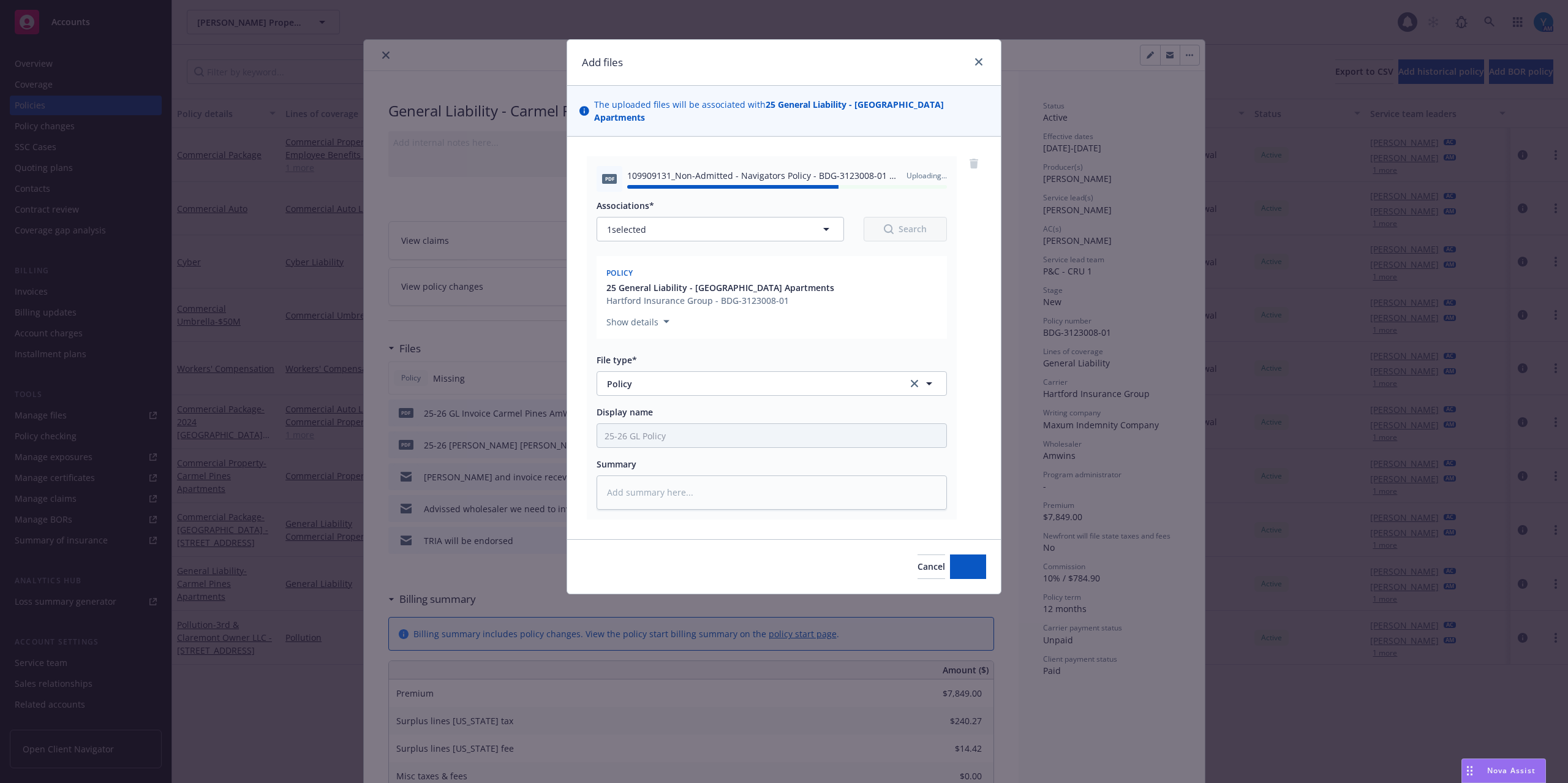
type textarea "x"
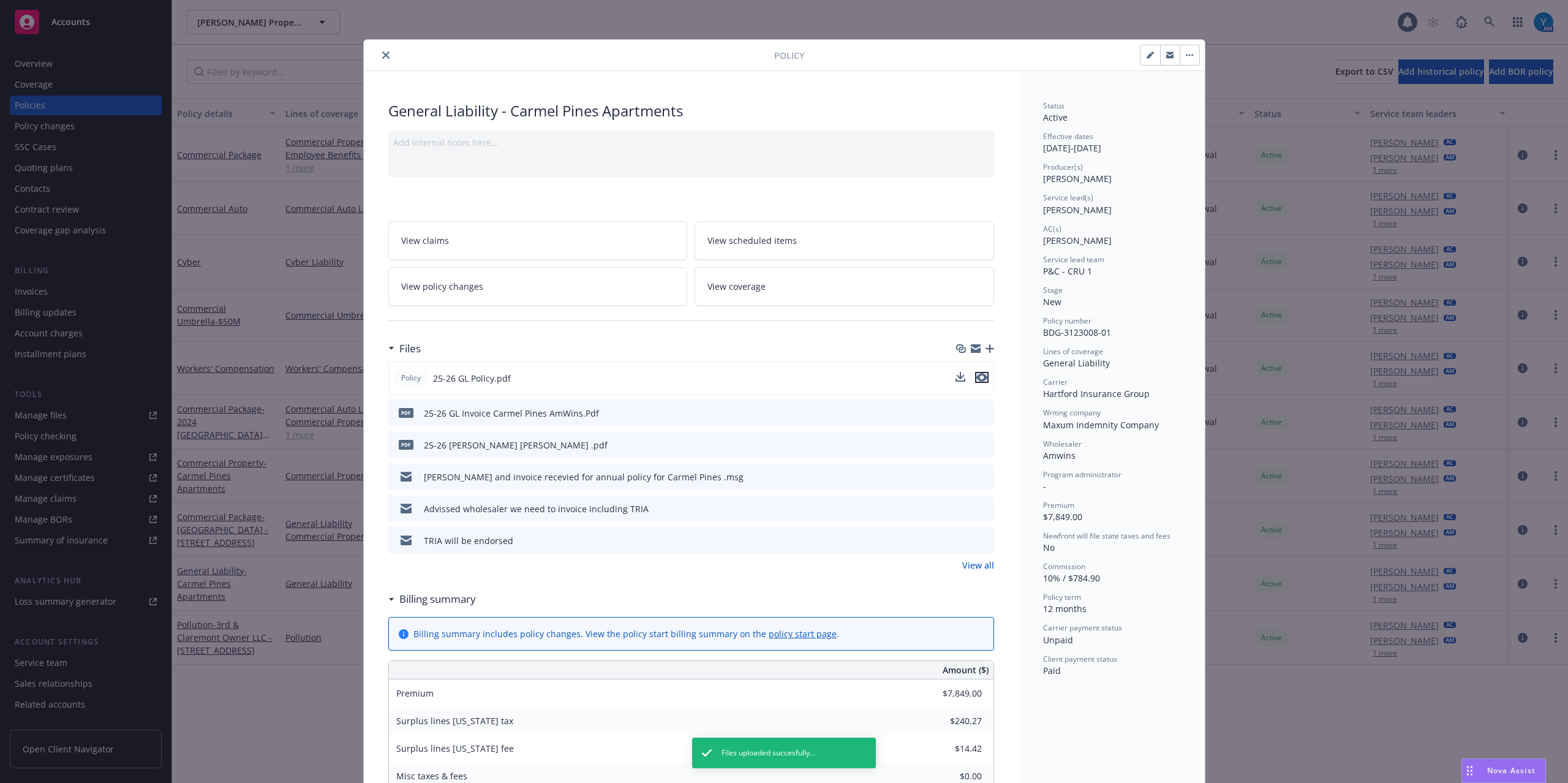
click at [977, 379] on icon "preview file" at bounding box center [982, 377] width 11 height 8
click at [381, 51] on button "close" at bounding box center [386, 54] width 15 height 15
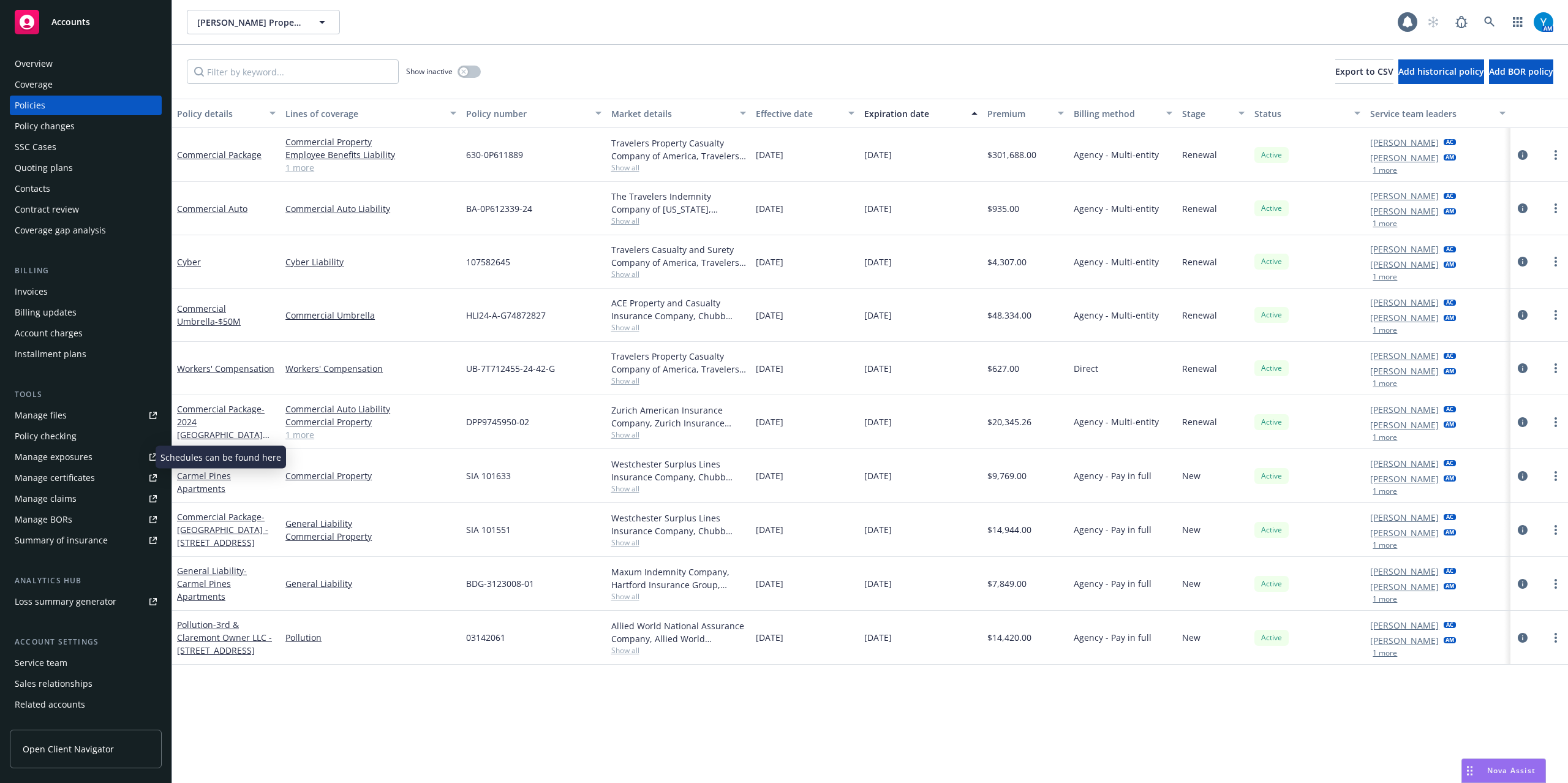
click at [67, 452] on div "Manage exposures" at bounding box center [53, 457] width 77 height 20
